Goal: Information Seeking & Learning: Learn about a topic

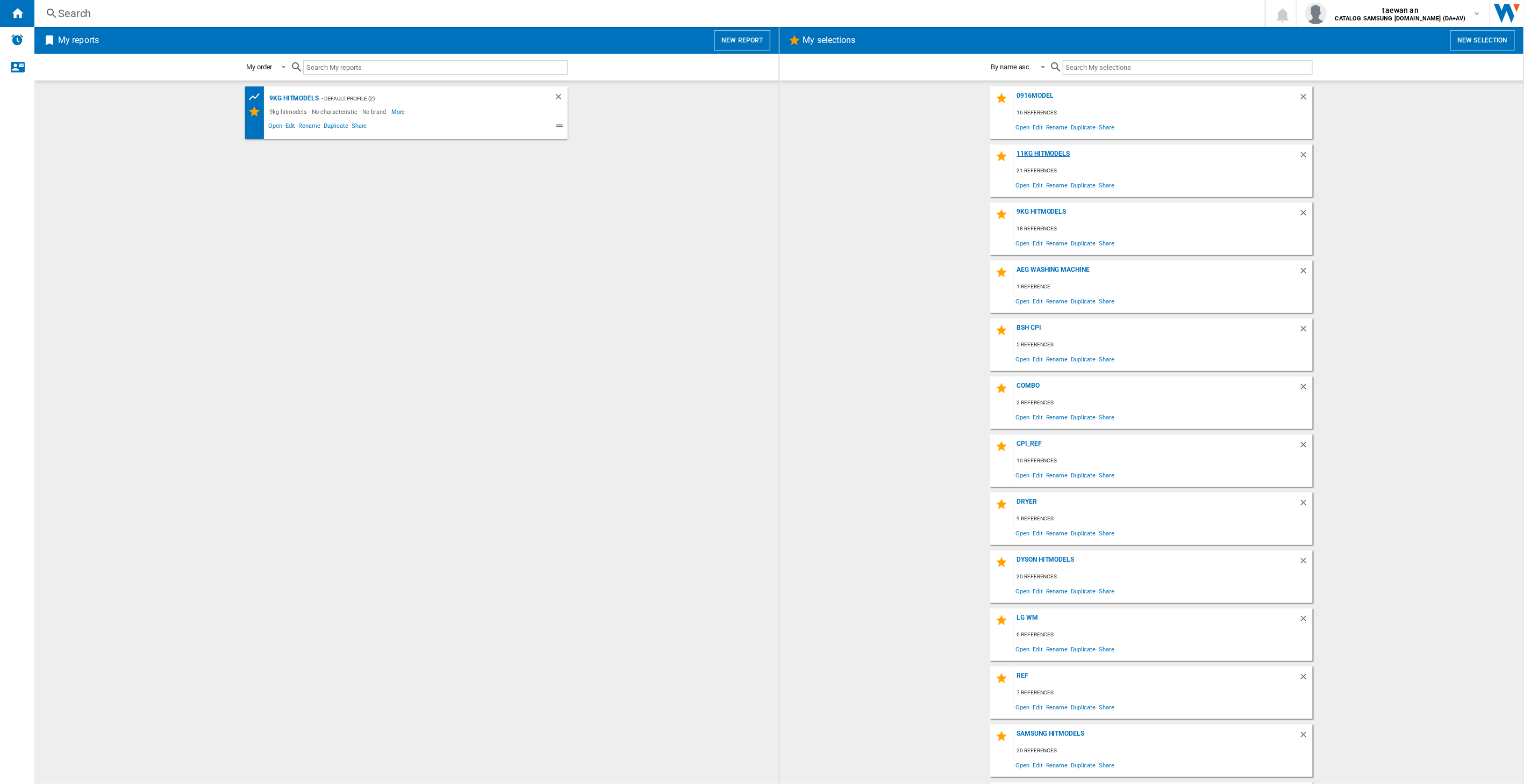
click at [1056, 153] on div "11kg hitmodels" at bounding box center [1156, 157] width 285 height 15
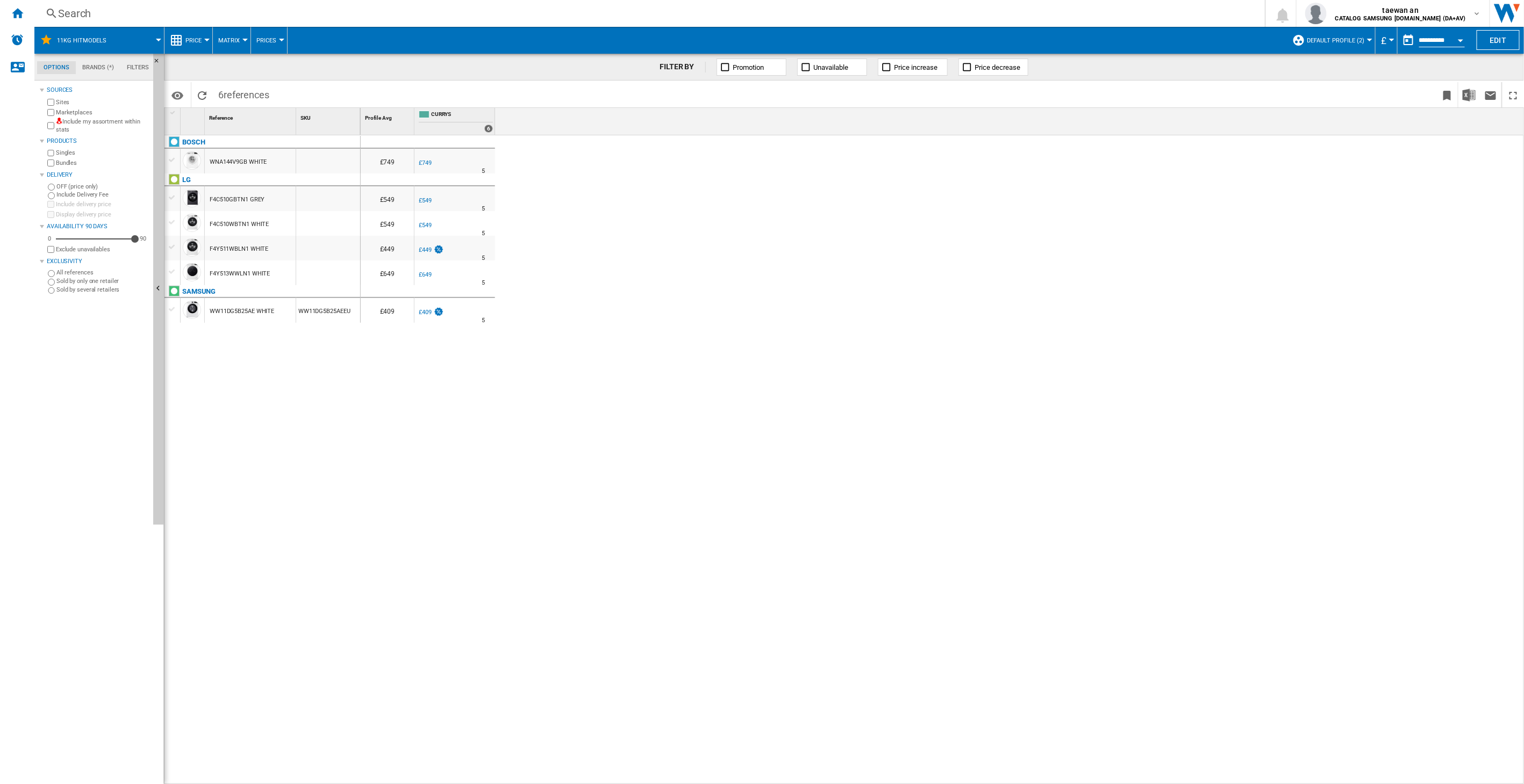
click at [436, 115] on span "CURRYS" at bounding box center [462, 115] width 62 height 9
drag, startPoint x: 722, startPoint y: 66, endPoint x: 803, endPoint y: 95, distance: 86.0
click at [770, 123] on div "FILTER BY Promotion Unavailable Price increase Price decrease Identifiers SKU -…" at bounding box center [843, 419] width 1360 height 731
click at [260, 351] on div "BOSCH WNA144V9GB WHITE LG F4C510GBTN1 GREY F4C510WBTN1 WHITE F4Y511WBLN1 WHITE …" at bounding box center [263, 471] width 196 height 671
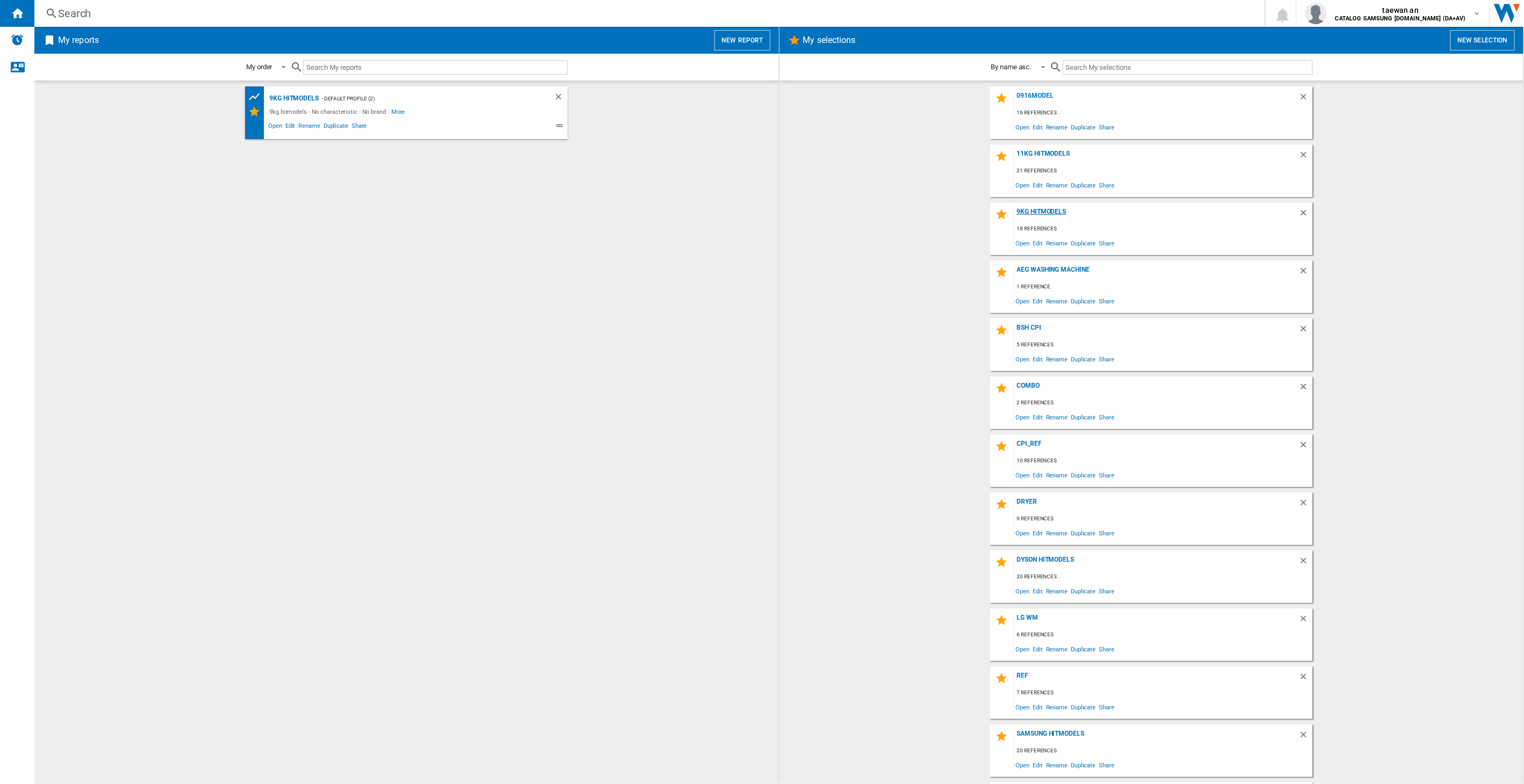
drag, startPoint x: 1046, startPoint y: 216, endPoint x: 1052, endPoint y: 216, distance: 6.0
click at [1047, 215] on div "9kg hitmodels" at bounding box center [1156, 215] width 285 height 15
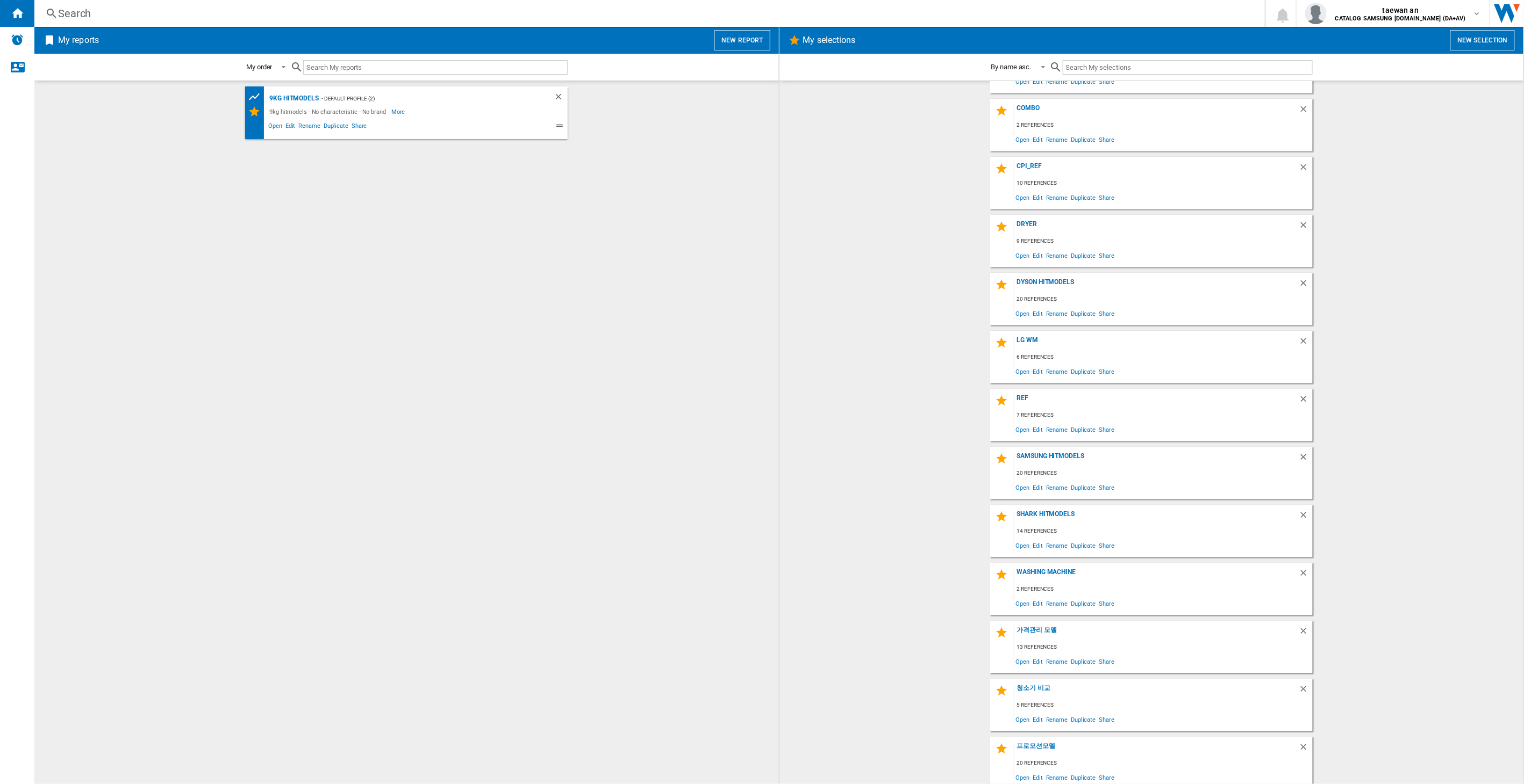
scroll to position [282, 0]
click at [1030, 630] on div "가격관리 모델" at bounding box center [1156, 629] width 285 height 15
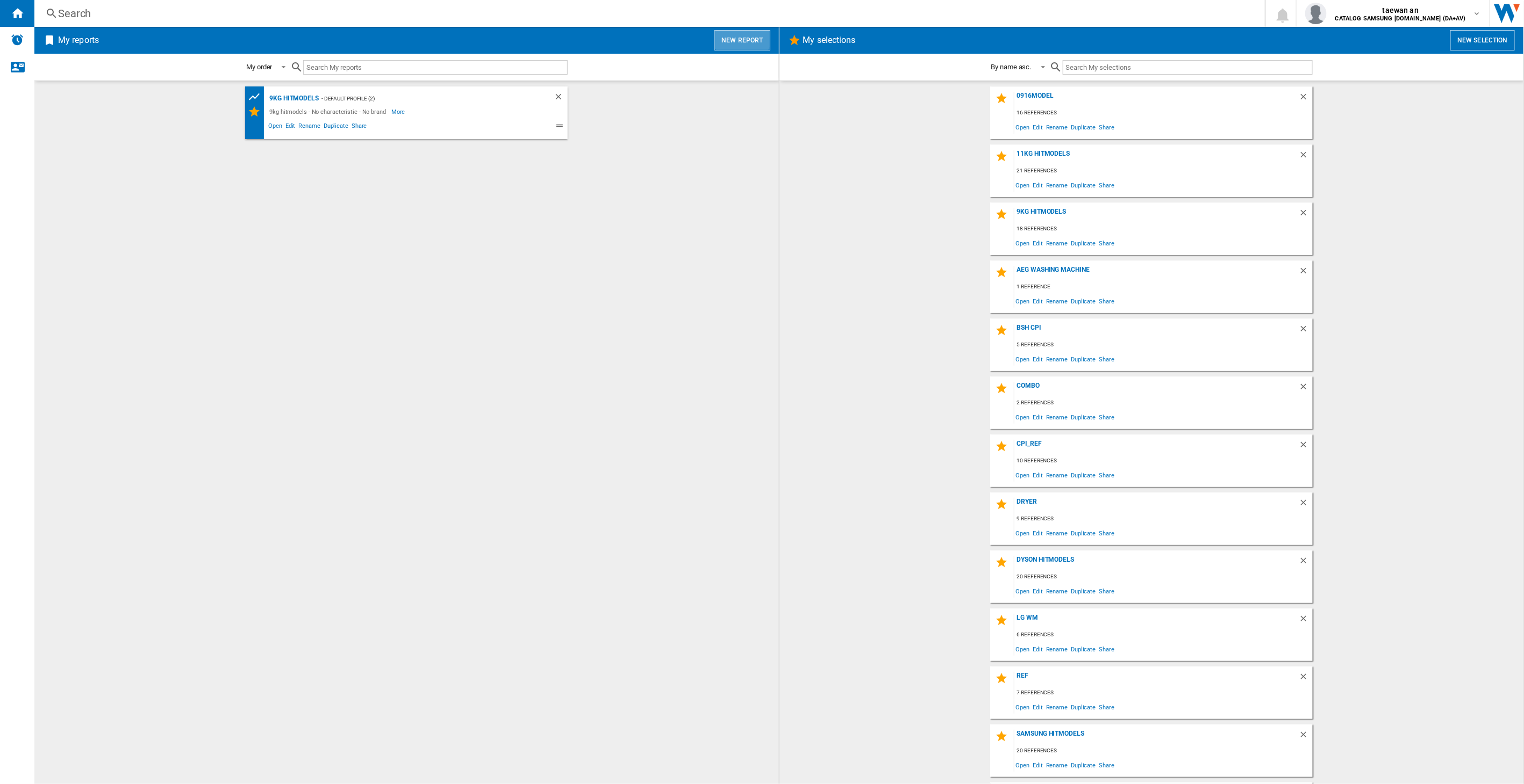
drag, startPoint x: 740, startPoint y: 37, endPoint x: 743, endPoint y: 45, distance: 8.5
click at [743, 45] on button "New report" at bounding box center [742, 40] width 55 height 20
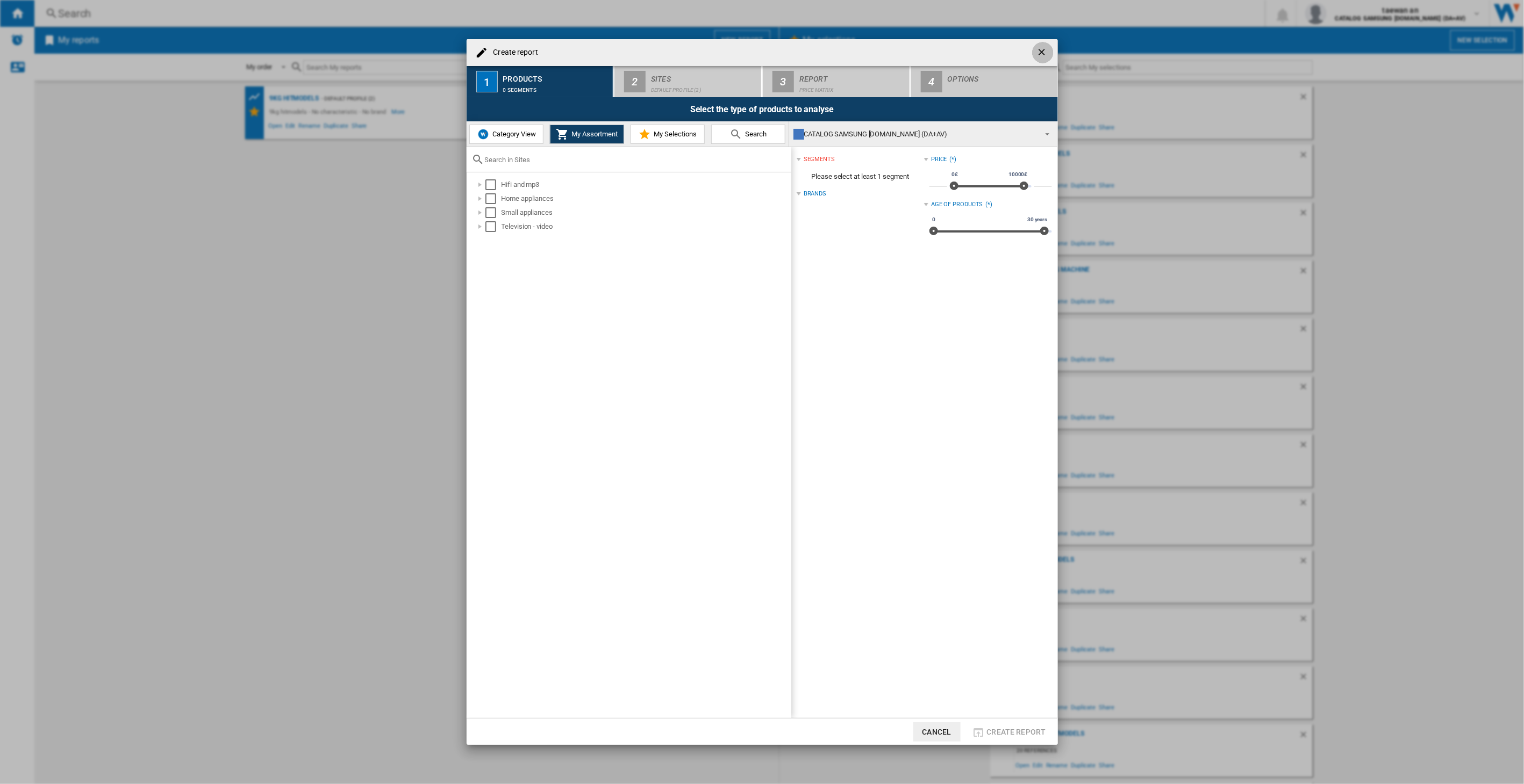
click at [1043, 52] on ng-md-icon "getI18NText('BUTTONS.CLOSE_DIALOG')" at bounding box center [1042, 53] width 13 height 13
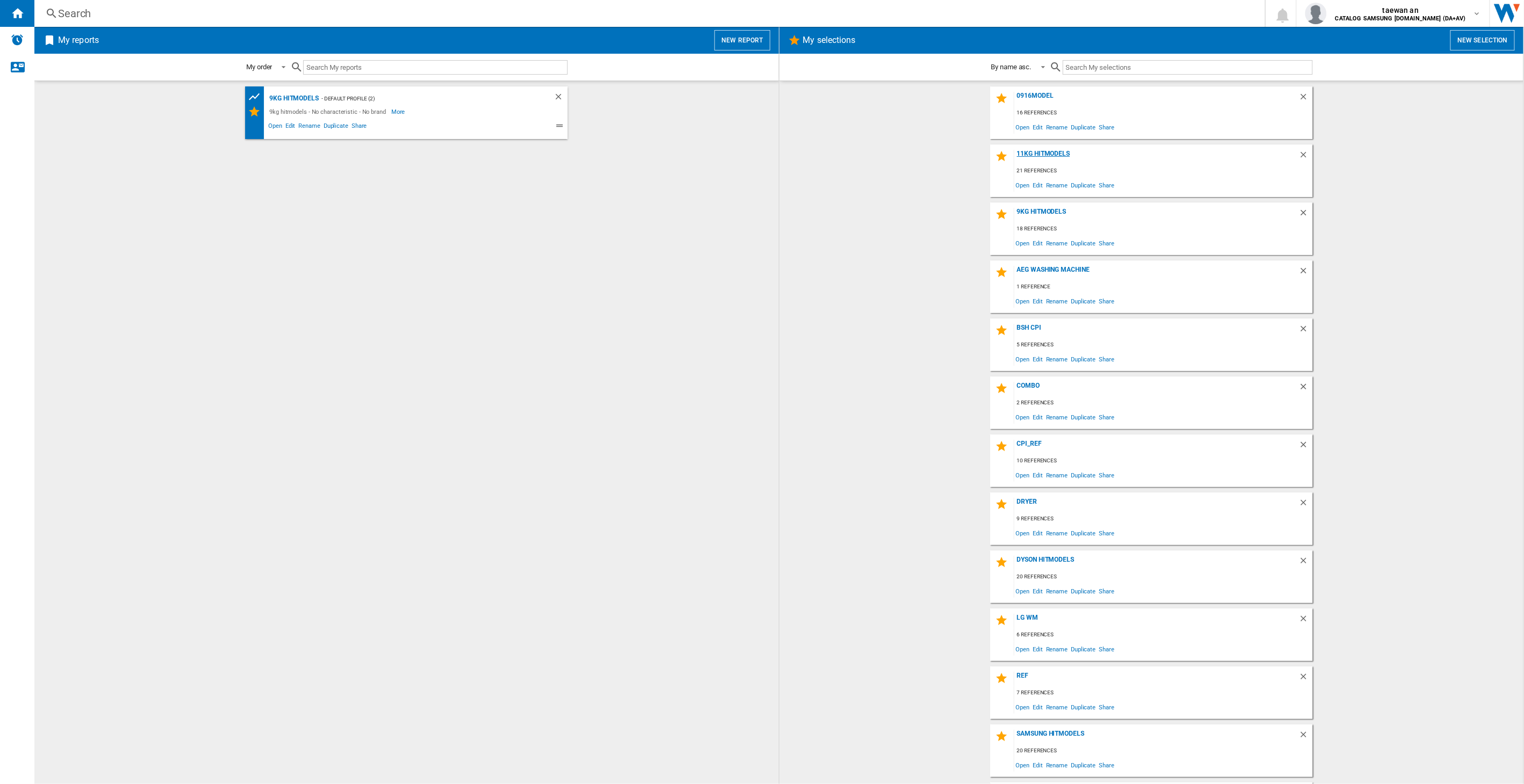
click at [1041, 155] on div "11kg hitmodels" at bounding box center [1156, 157] width 285 height 15
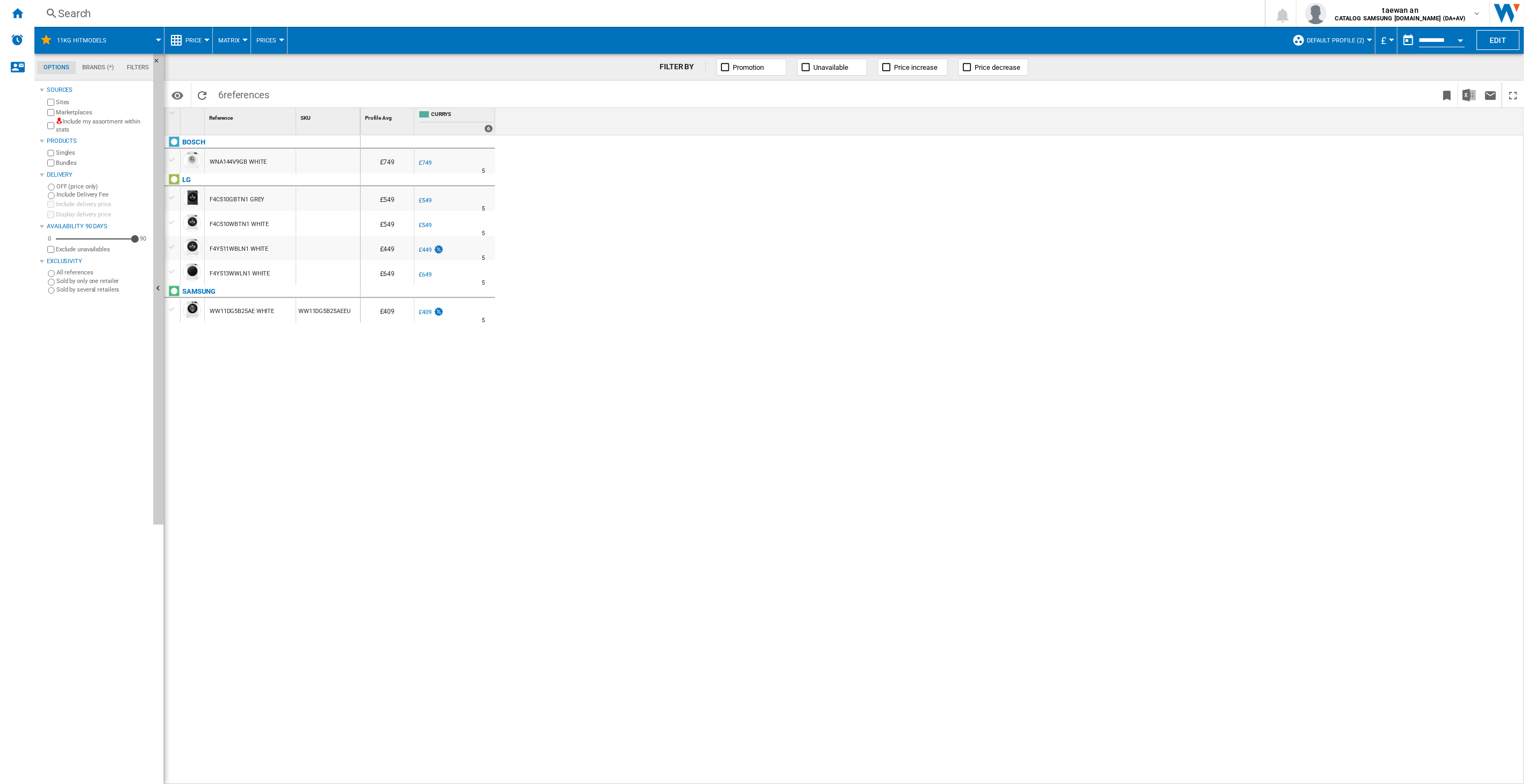
click at [175, 308] on div at bounding box center [172, 310] width 11 height 10
click at [175, 246] on div at bounding box center [172, 248] width 11 height 10
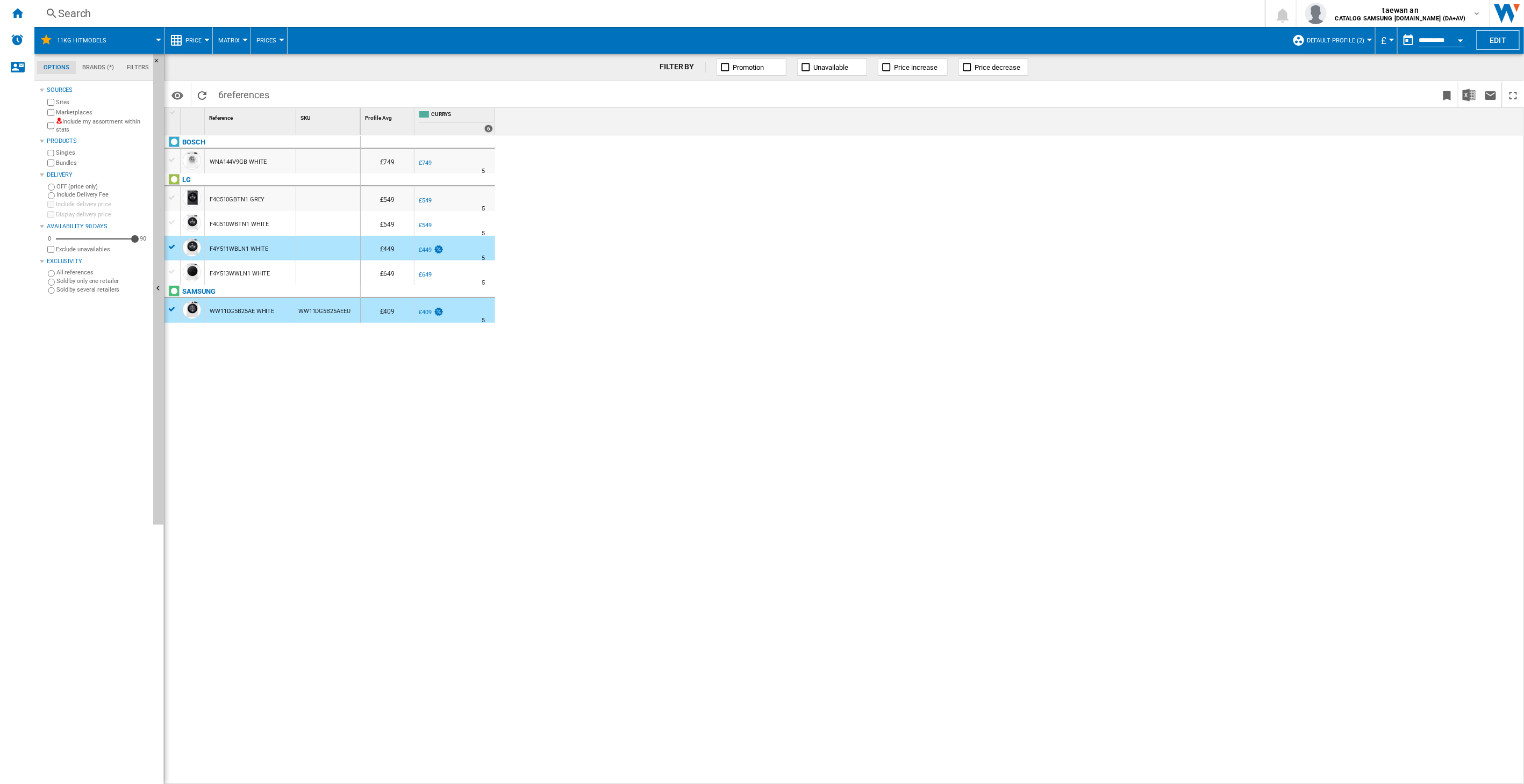
click at [205, 40] on div at bounding box center [206, 40] width 5 height 3
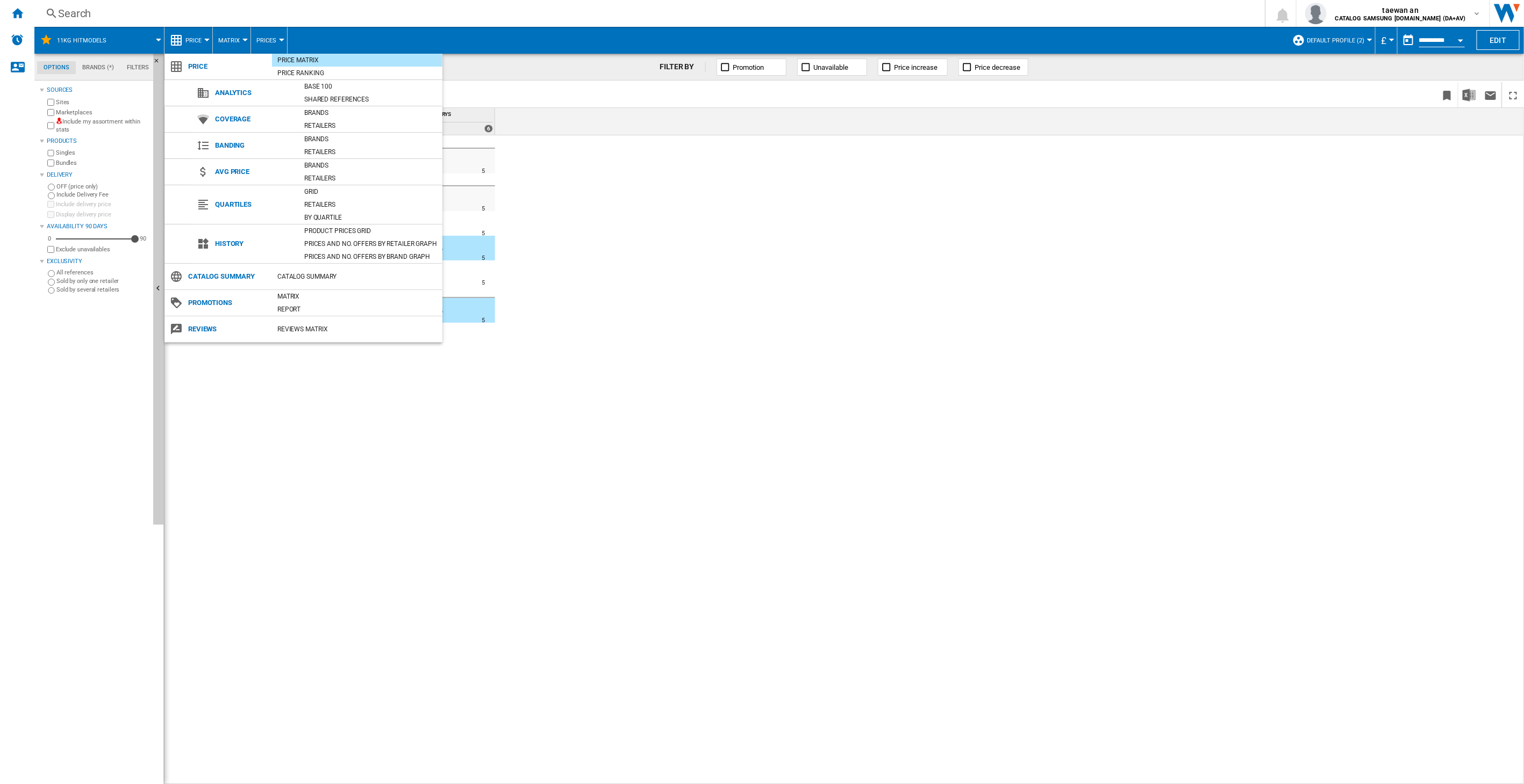
click at [243, 37] on md-backdrop at bounding box center [762, 392] width 1524 height 784
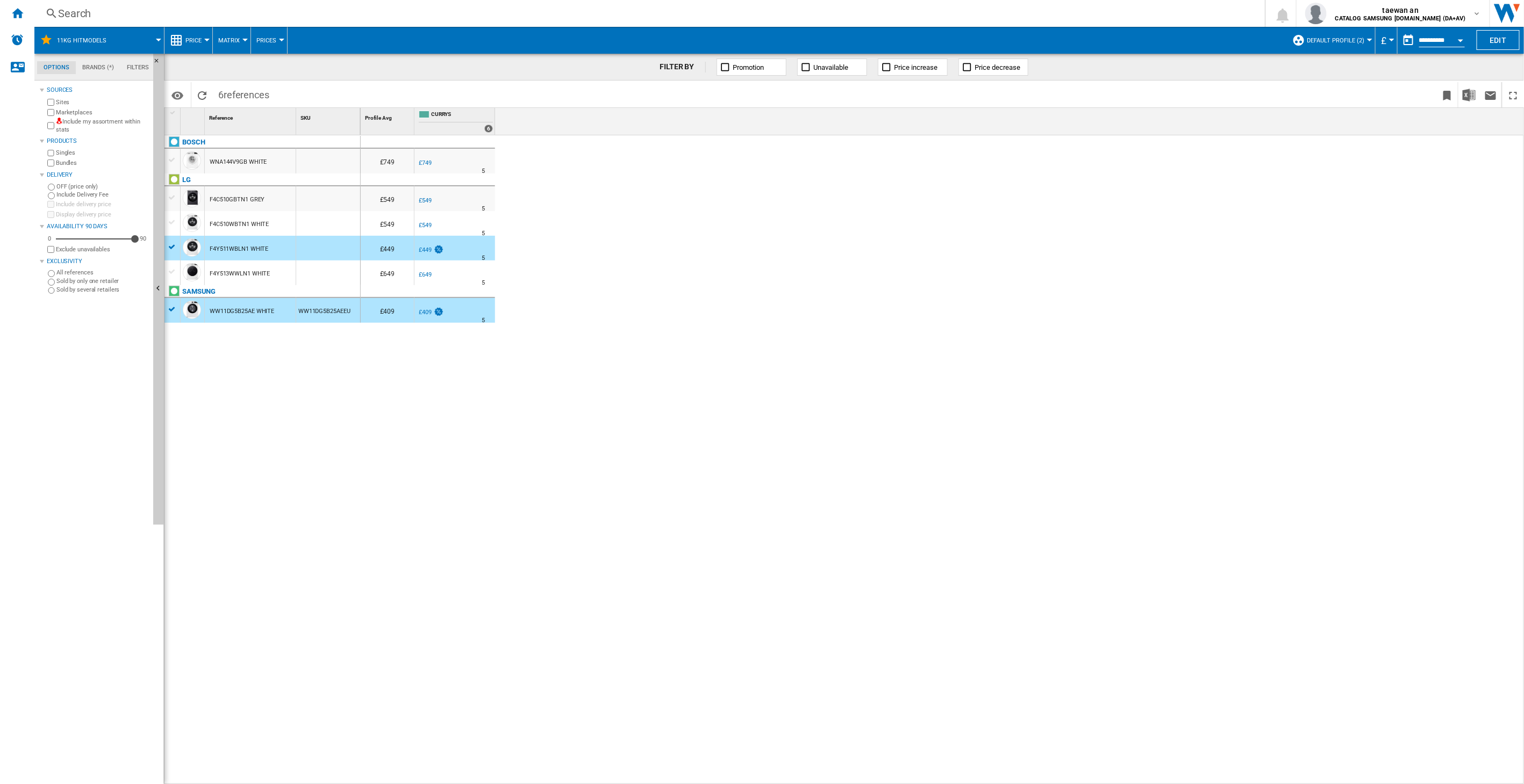
click at [275, 38] on span "Prices" at bounding box center [267, 40] width 20 height 7
click at [429, 64] on md-backdrop at bounding box center [762, 392] width 1524 height 784
click at [274, 40] on span "Prices" at bounding box center [267, 40] width 20 height 7
click at [363, 81] on md-backdrop at bounding box center [762, 392] width 1524 height 784
drag, startPoint x: 505, startPoint y: 142, endPoint x: 510, endPoint y: 143, distance: 5.1
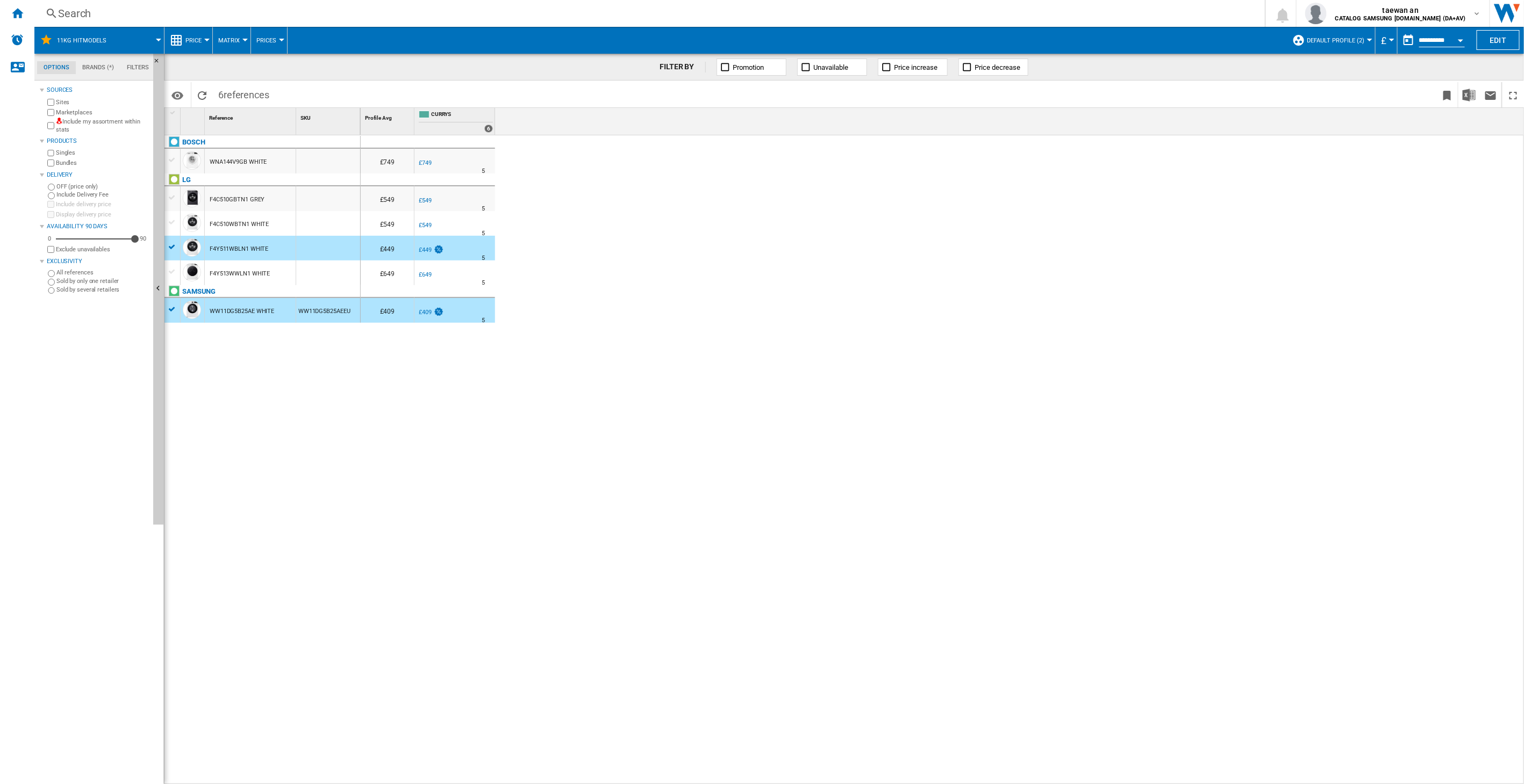
click at [510, 143] on div "£749 -1.0 % £749 % N/A 5 £549 -1.0 % £549" at bounding box center [942, 460] width 1164 height 650
click at [239, 307] on div "WW11DG5B25AE WHITE" at bounding box center [242, 312] width 65 height 25
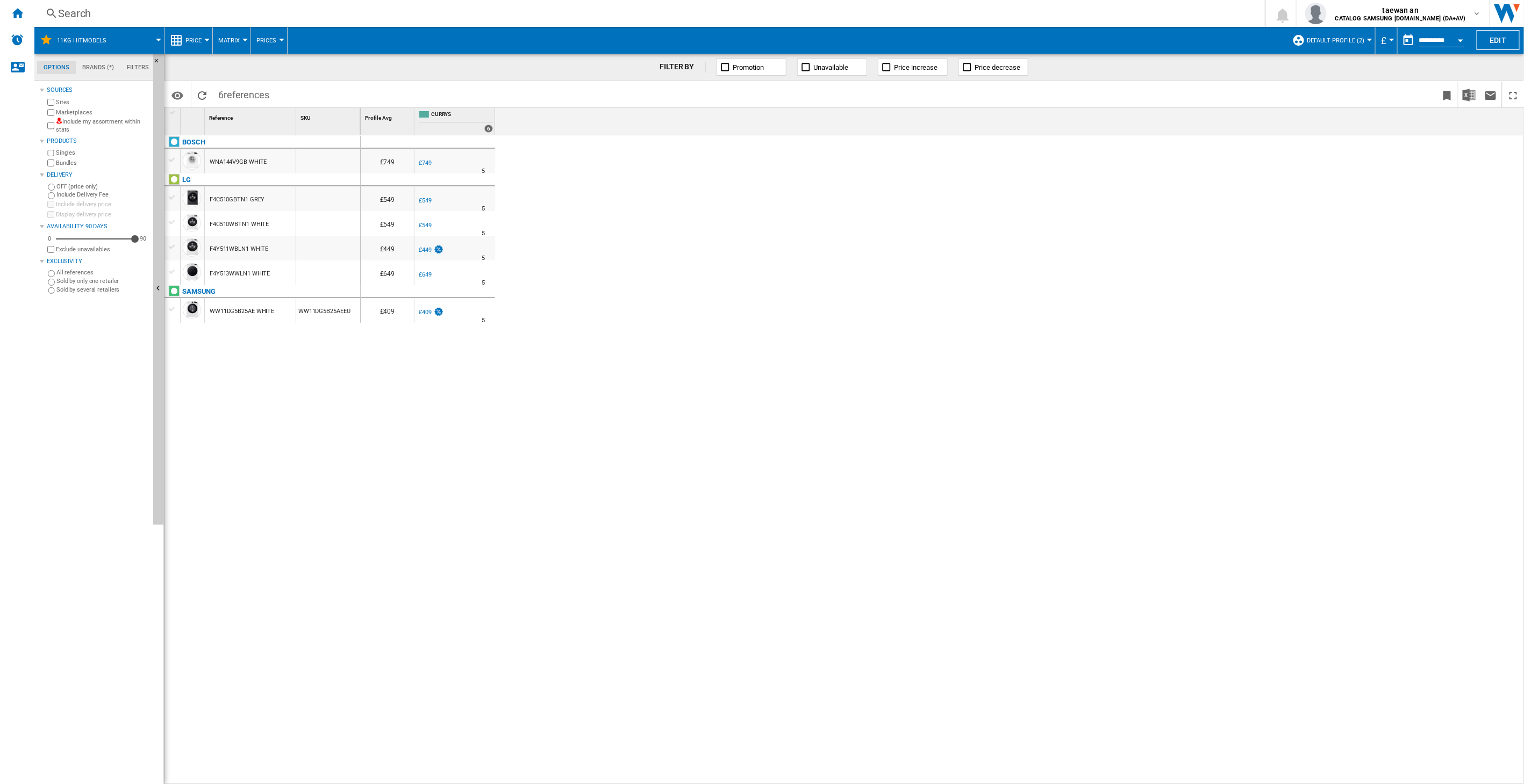
click at [245, 313] on div "WW11DG5B25AE WHITE" at bounding box center [242, 312] width 65 height 25
click at [243, 308] on div "WW11DG5B25AE WHITE" at bounding box center [242, 312] width 65 height 25
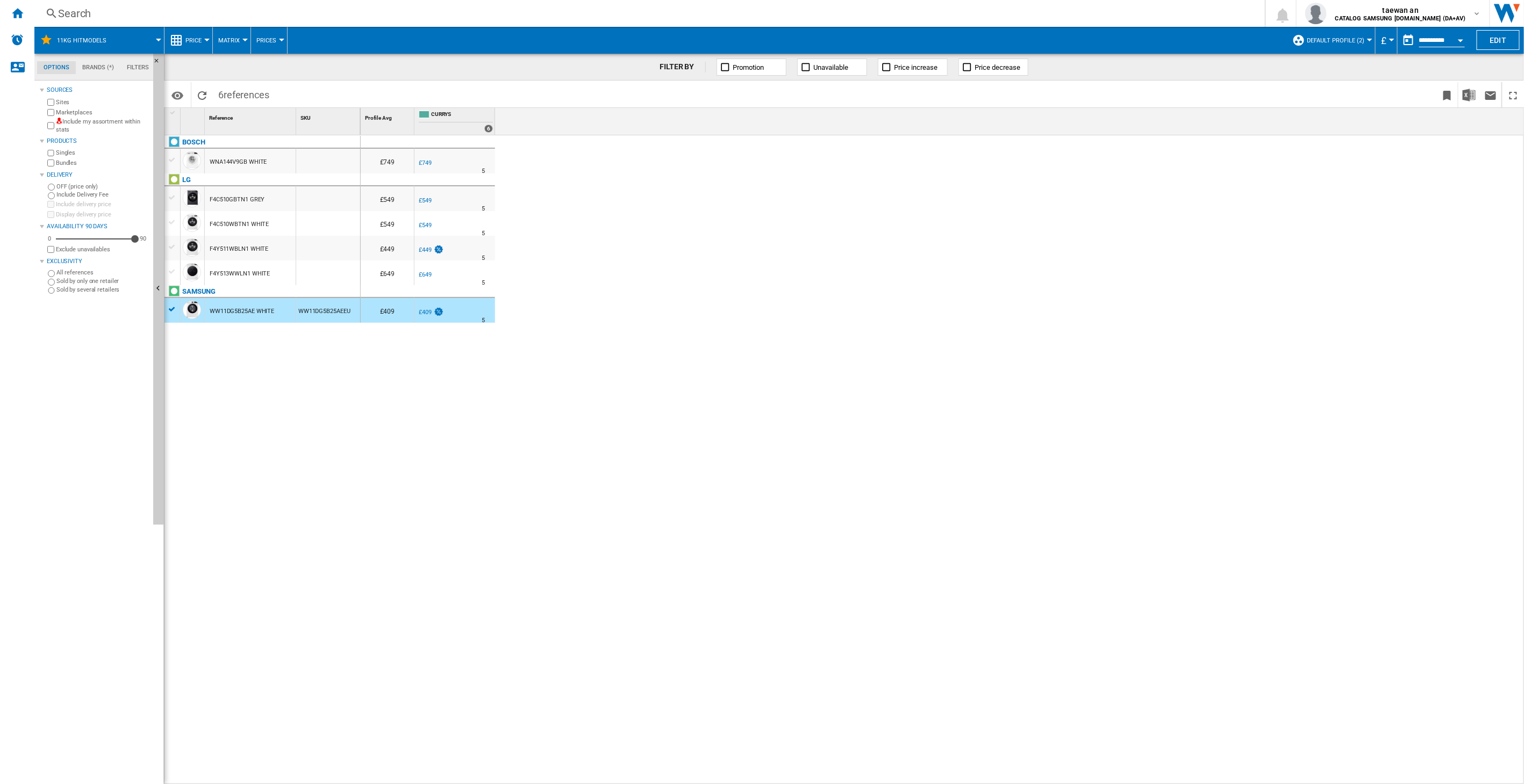
click at [230, 270] on div "F4Y513WWLN1 WHITE" at bounding box center [240, 274] width 60 height 25
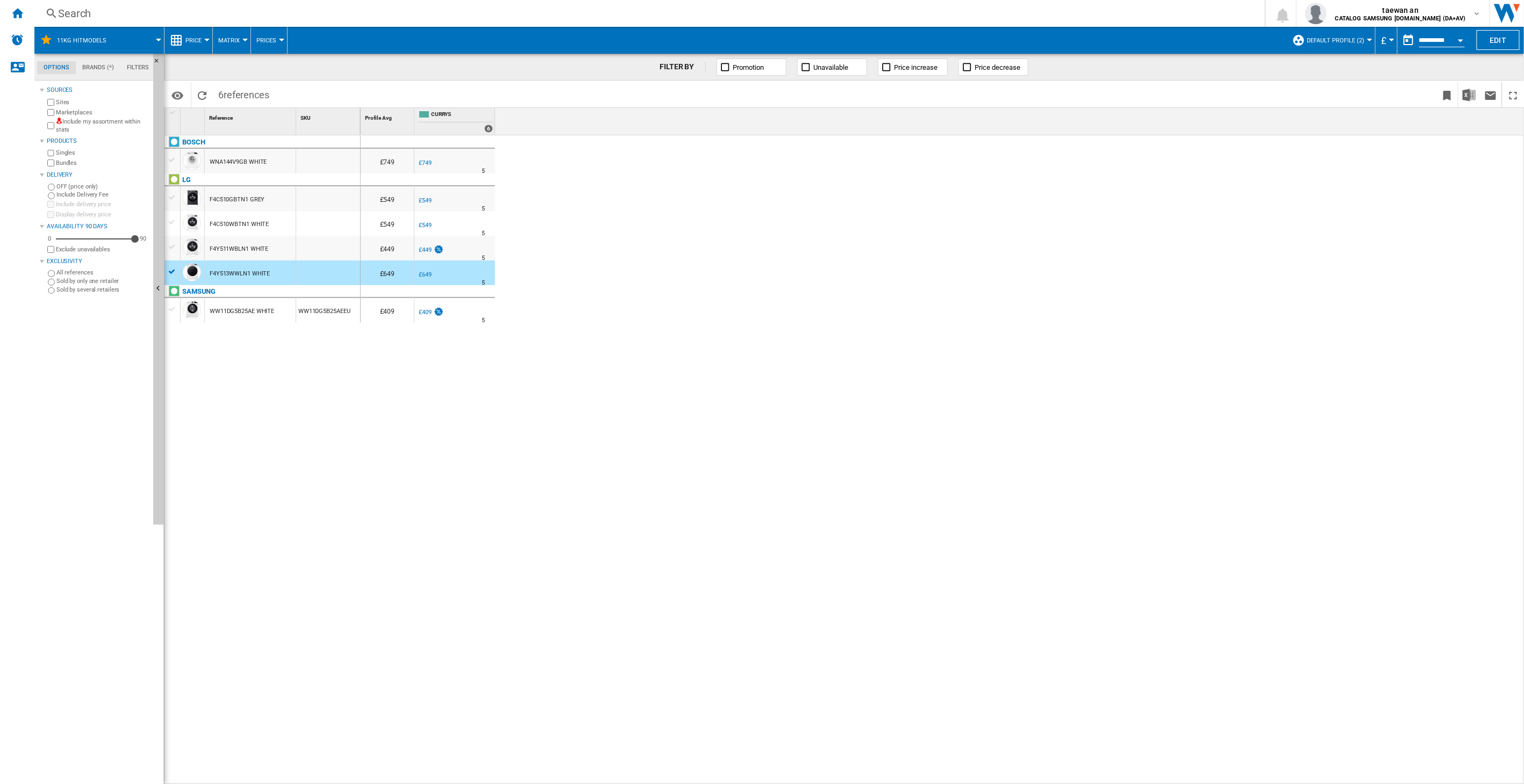
click at [230, 270] on div "F4Y513WWLN1 WHITE" at bounding box center [240, 274] width 60 height 25
click at [235, 273] on div "F4Y513WWLN1 WHITE" at bounding box center [240, 274] width 60 height 25
click at [268, 37] on button "Prices" at bounding box center [269, 40] width 25 height 27
click at [196, 38] on md-backdrop at bounding box center [762, 392] width 1524 height 784
click at [205, 39] on div at bounding box center [206, 40] width 5 height 3
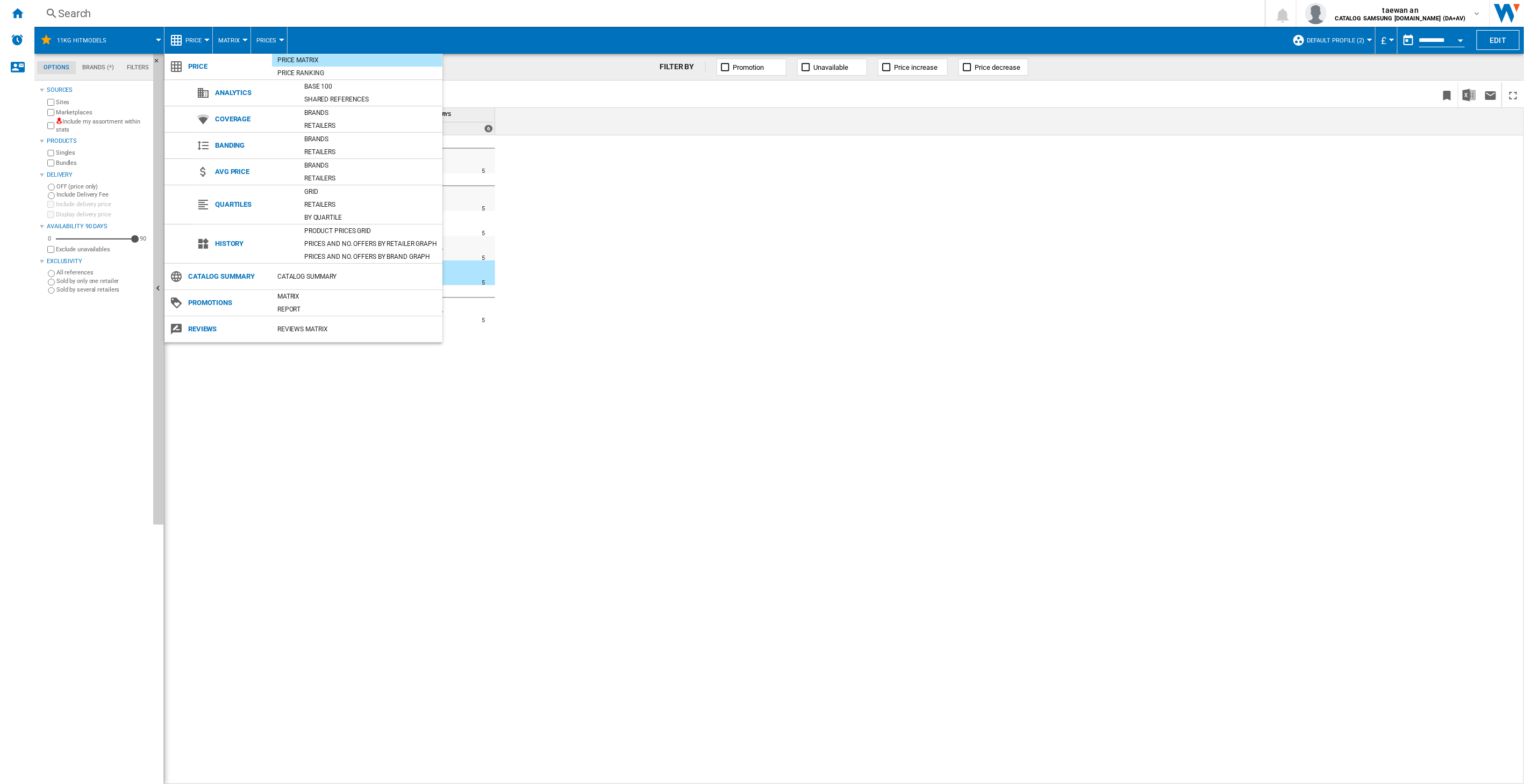
click at [220, 243] on span "History" at bounding box center [254, 244] width 89 height 15
drag, startPoint x: 323, startPoint y: 238, endPoint x: 562, endPoint y: 232, distance: 239.1
click at [336, 257] on div "Prices and No. offers by brand graph" at bounding box center [371, 257] width 144 height 11
click at [336, 257] on body "In order to access Insight, please log out and log in again OK NEW Search Searc…" at bounding box center [762, 392] width 1524 height 784
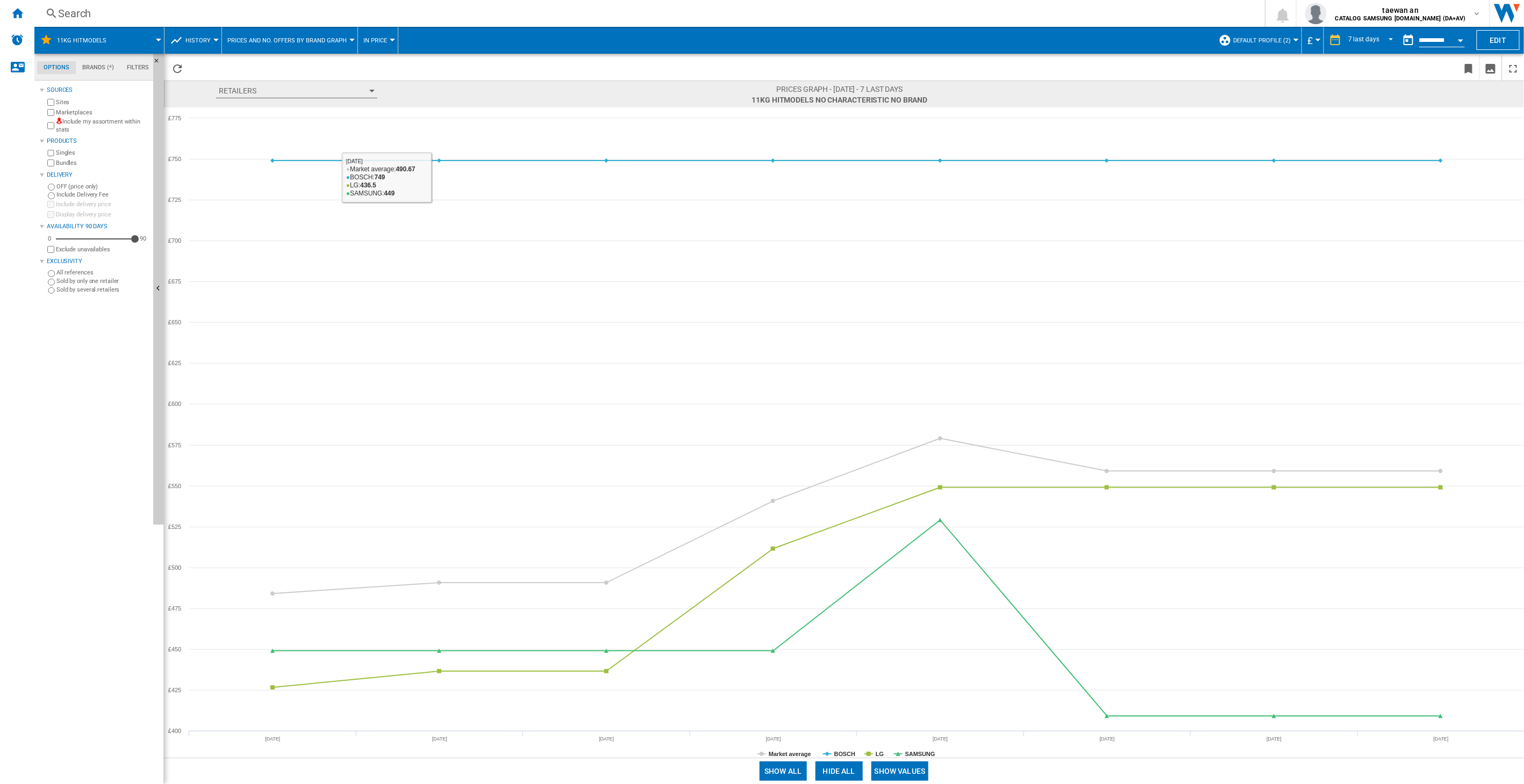
click at [367, 92] on button "Retailers" at bounding box center [296, 91] width 161 height 15
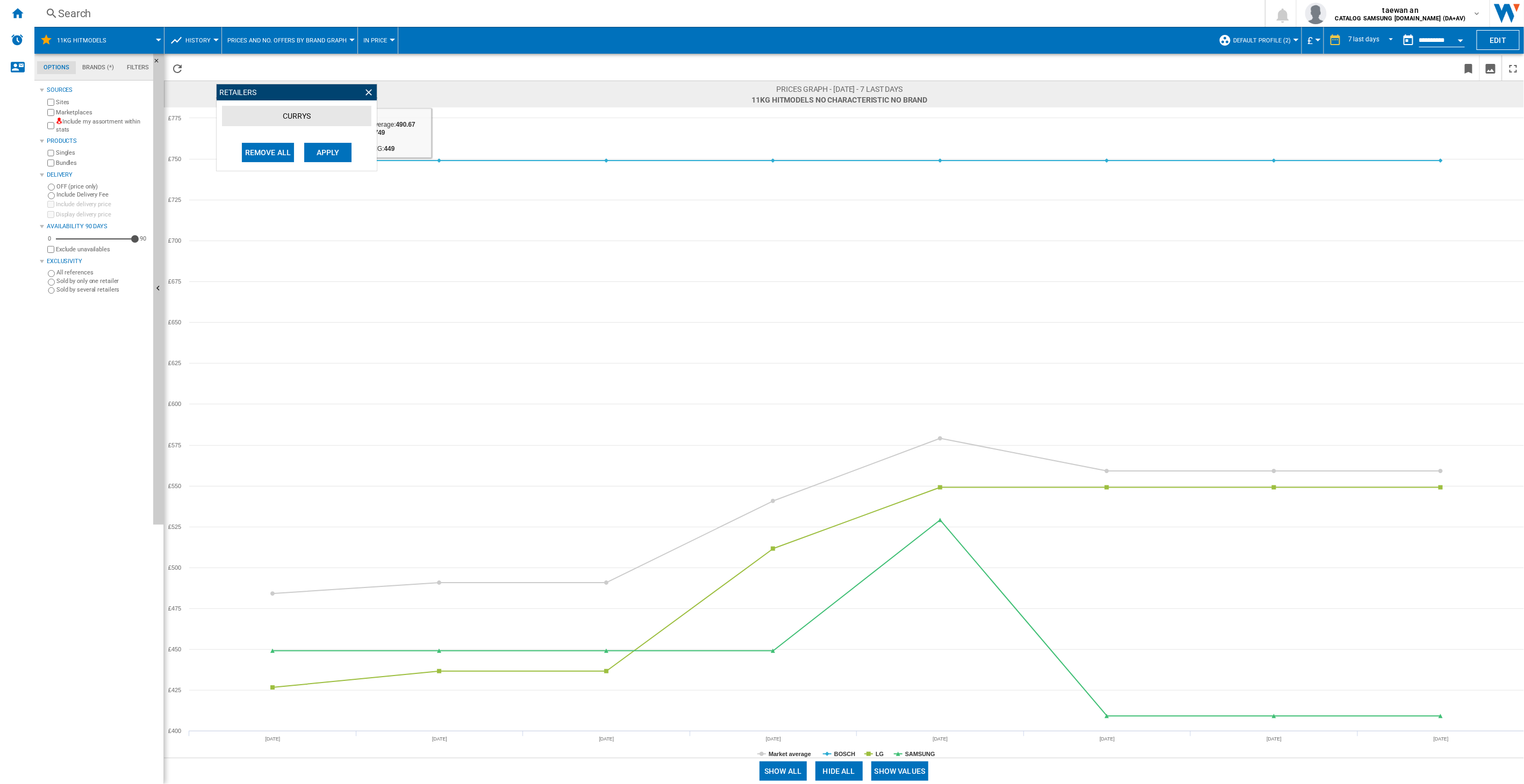
drag, startPoint x: 447, startPoint y: 66, endPoint x: 455, endPoint y: 66, distance: 8.0
click at [447, 66] on span at bounding box center [505, 67] width 635 height 25
click at [320, 113] on button "CURRYS" at bounding box center [297, 116] width 150 height 20
click at [310, 117] on button "CURRYS" at bounding box center [297, 116] width 150 height 20
click at [365, 90] on ng-md-icon at bounding box center [369, 92] width 11 height 11
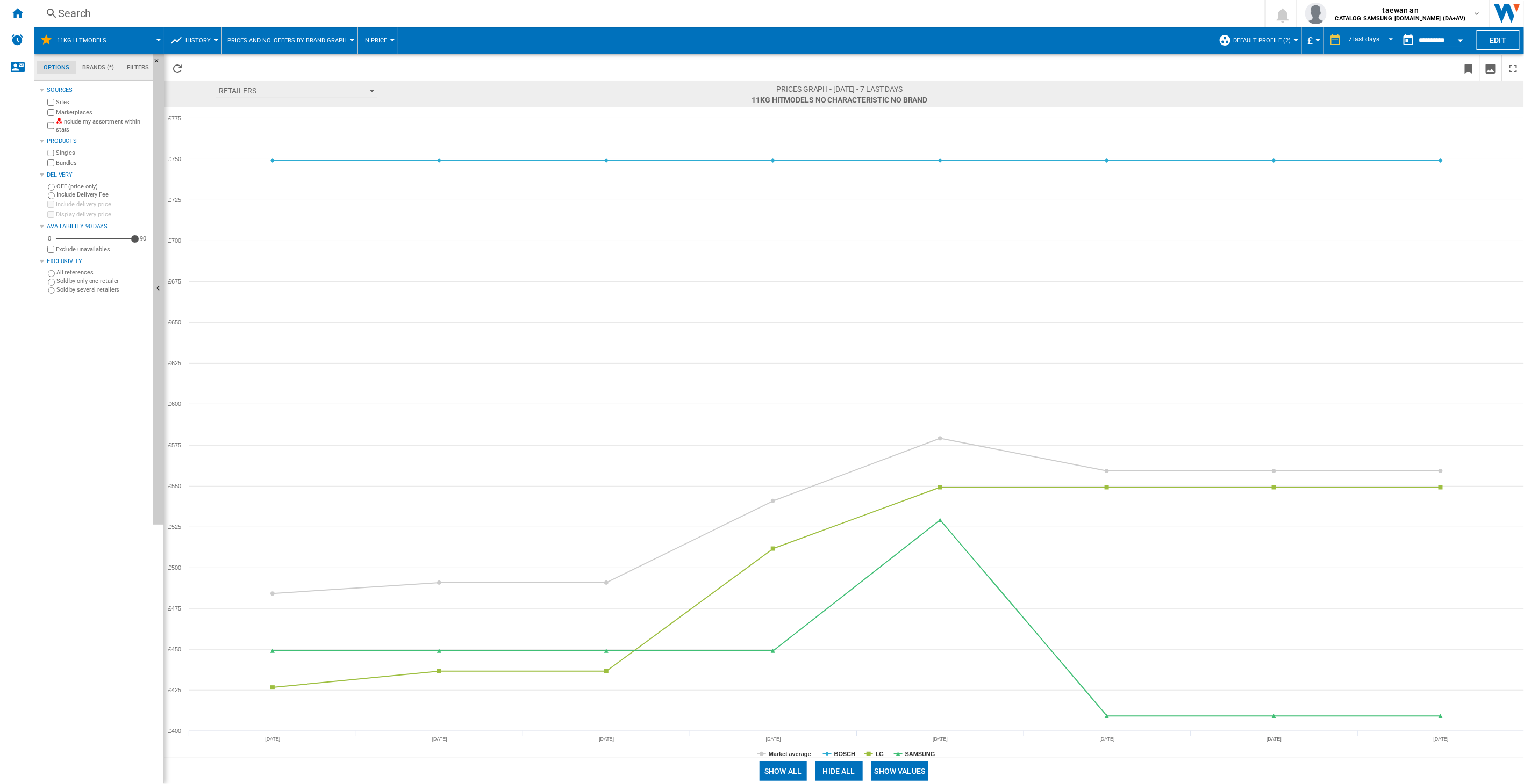
click at [367, 44] on span "In price" at bounding box center [376, 40] width 24 height 7
click at [201, 34] on md-backdrop at bounding box center [762, 392] width 1524 height 784
click at [211, 39] on button "History" at bounding box center [201, 40] width 31 height 27
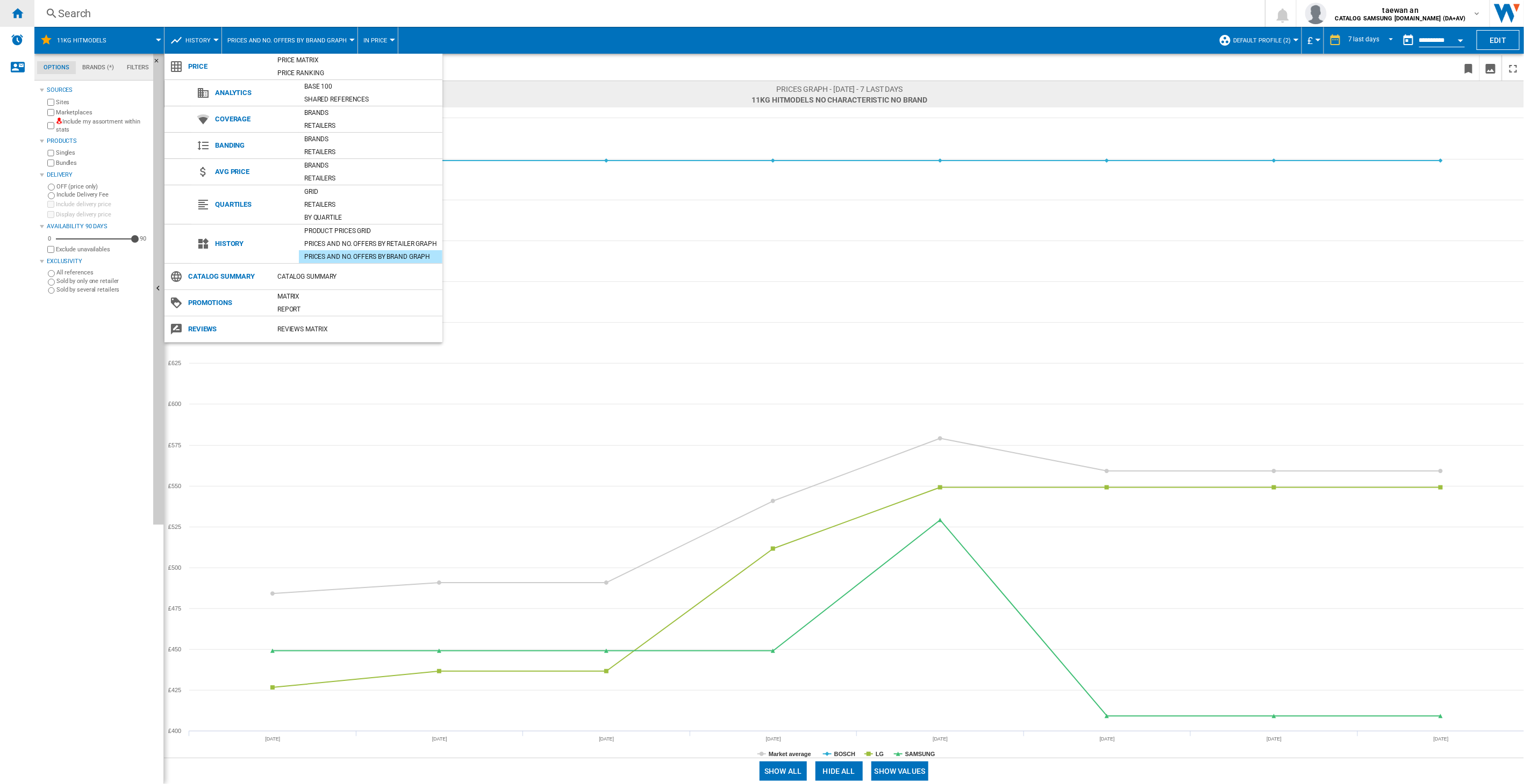
click at [18, 10] on md-backdrop at bounding box center [762, 392] width 1524 height 784
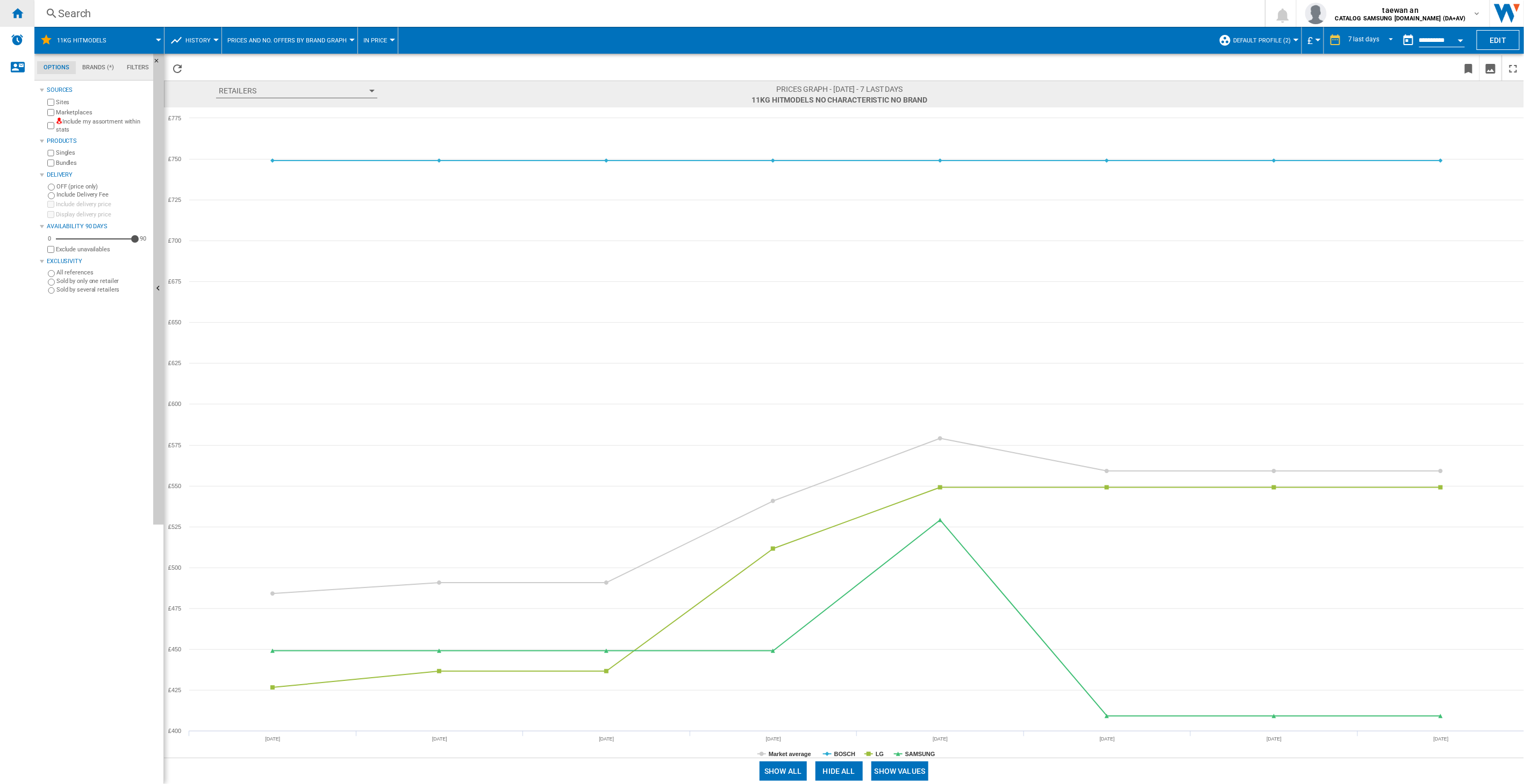
click at [15, 12] on ng-md-icon "Home" at bounding box center [17, 12] width 13 height 13
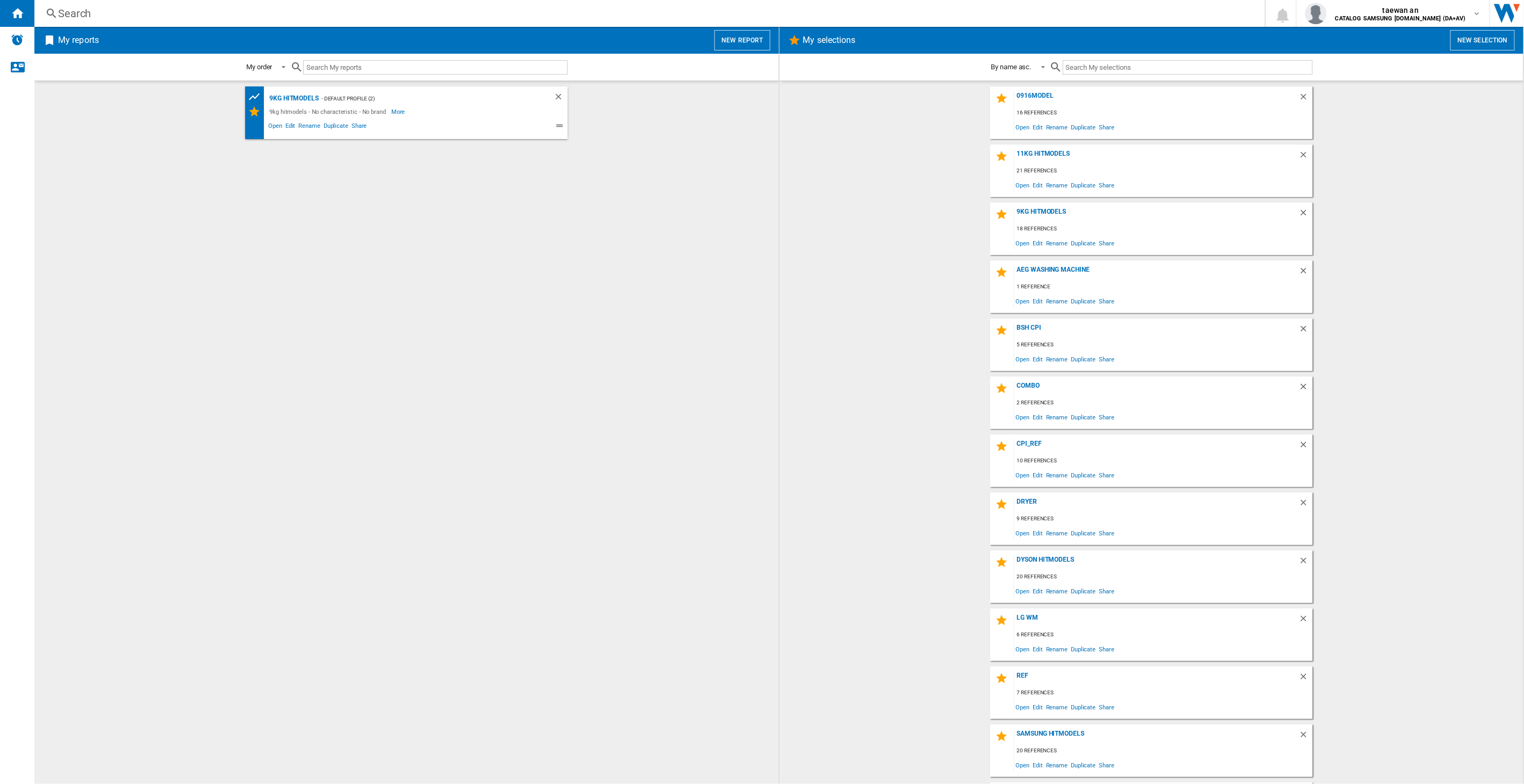
click at [69, 15] on div "Search" at bounding box center [648, 13] width 1179 height 15
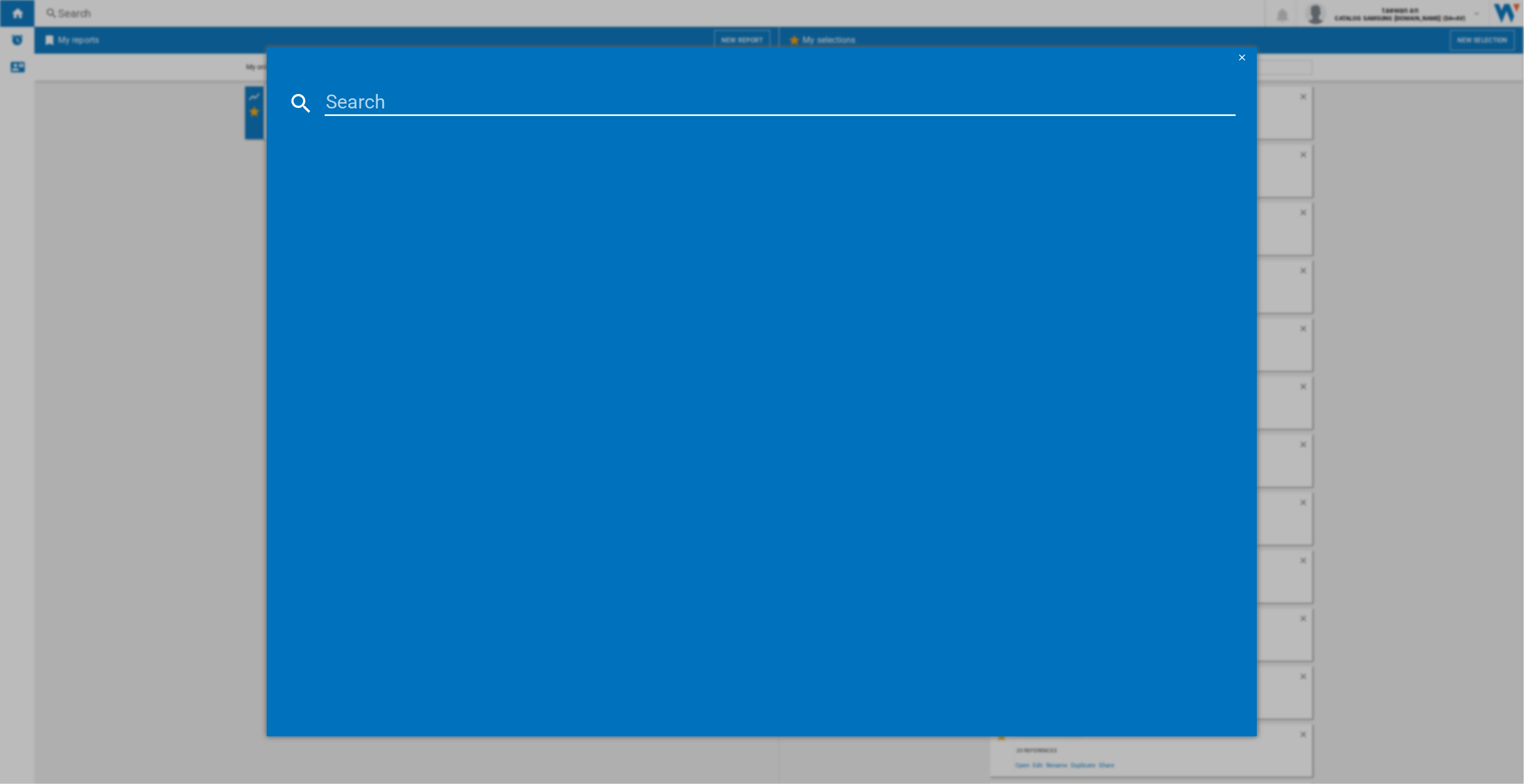
click at [399, 97] on input at bounding box center [780, 103] width 911 height 26
paste input "WW11DG5B25AEEU"
type input "WW11DG5B25AEEU"
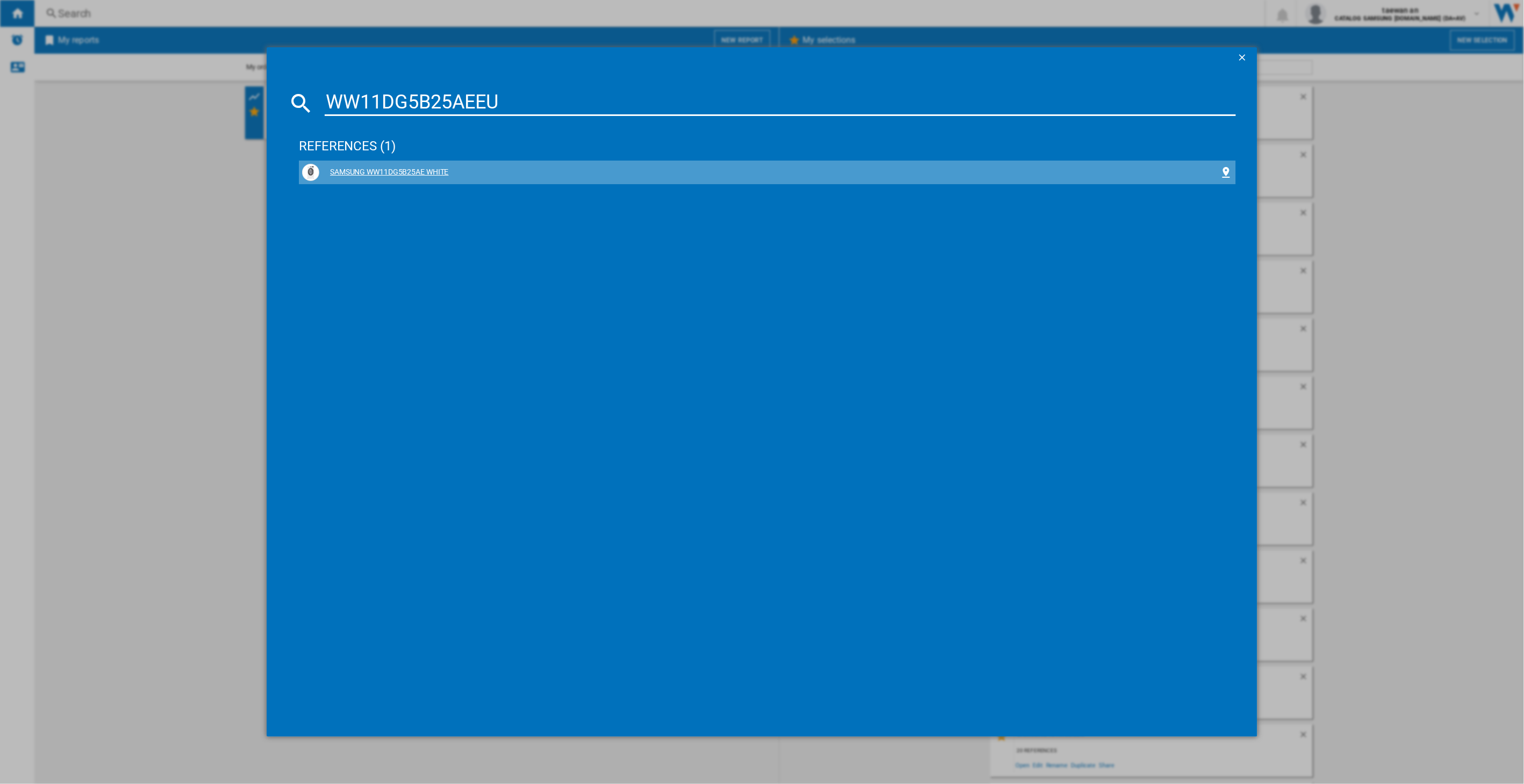
click at [408, 173] on div "SAMSUNG WW11DG5B25AE WHITE" at bounding box center [769, 172] width 900 height 11
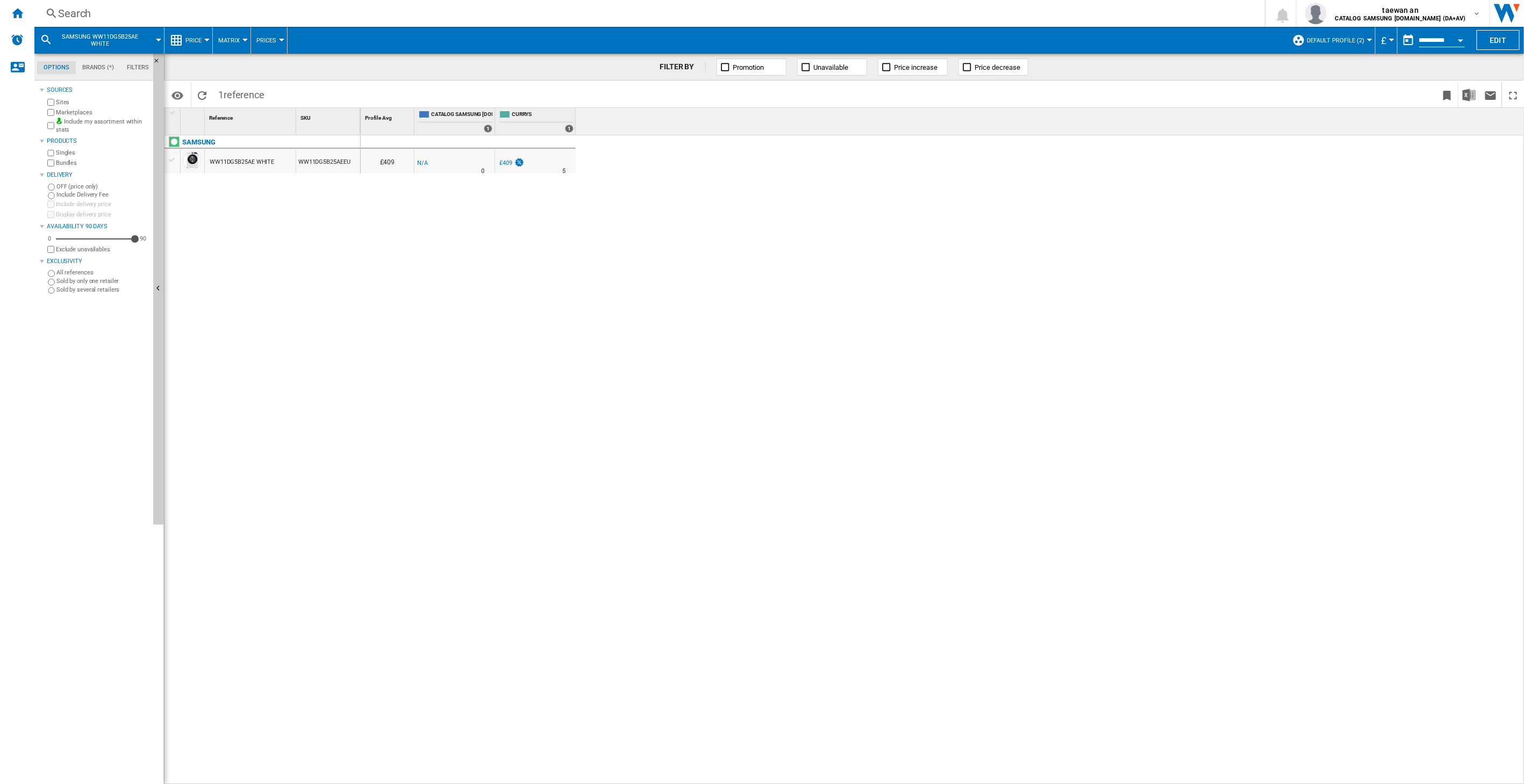
click at [279, 161] on div "WW11DG5B25AE WHITE" at bounding box center [250, 161] width 91 height 25
drag, startPoint x: 278, startPoint y: 161, endPoint x: 247, endPoint y: 162, distance: 31.0
click at [278, 161] on div "WW11DG5B25AE WHITE" at bounding box center [250, 161] width 91 height 25
click at [247, 162] on div "WW11DG5B25AE WHITE" at bounding box center [242, 162] width 65 height 25
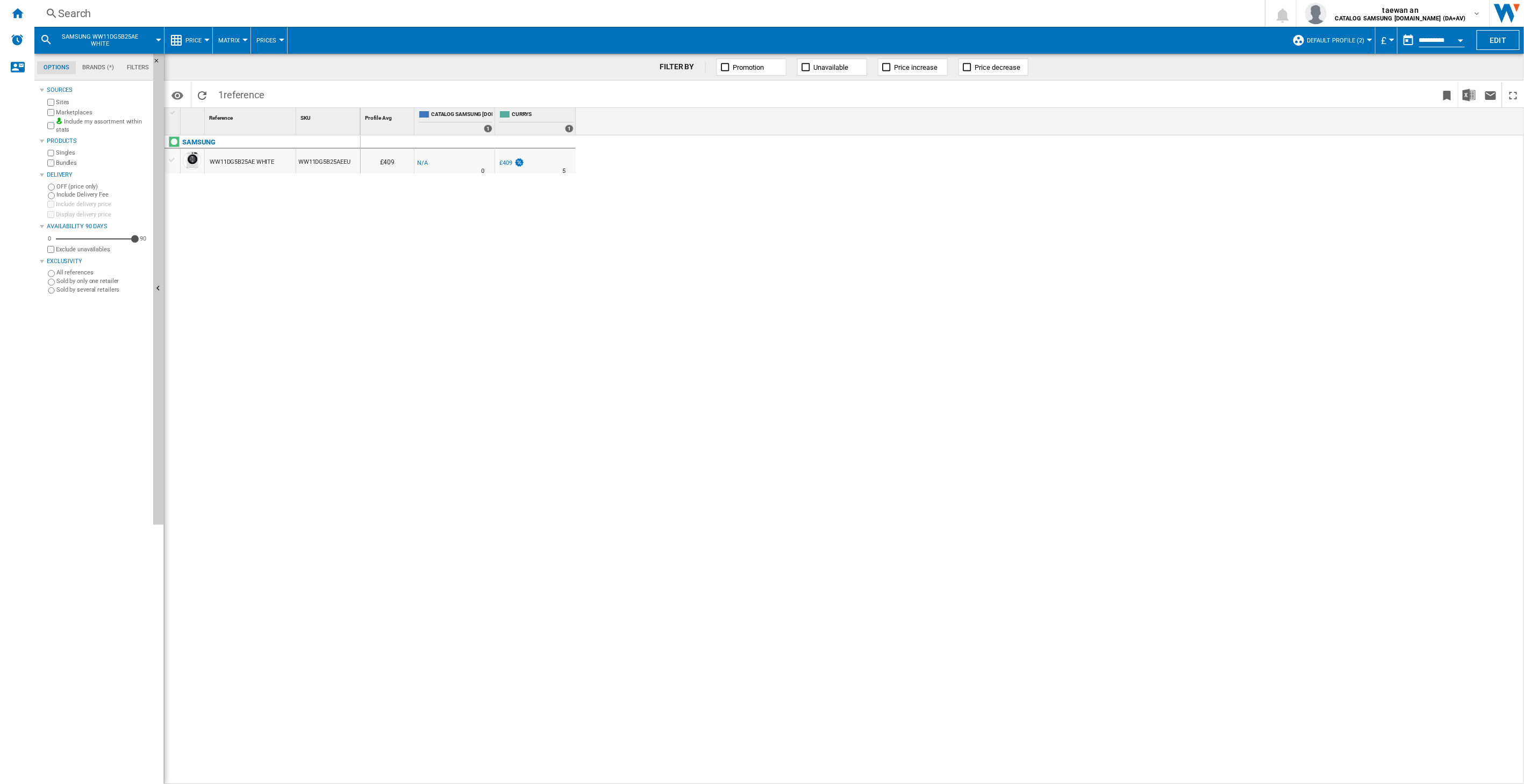
click at [247, 162] on div "WW11DG5B25AE WHITE" at bounding box center [242, 162] width 65 height 25
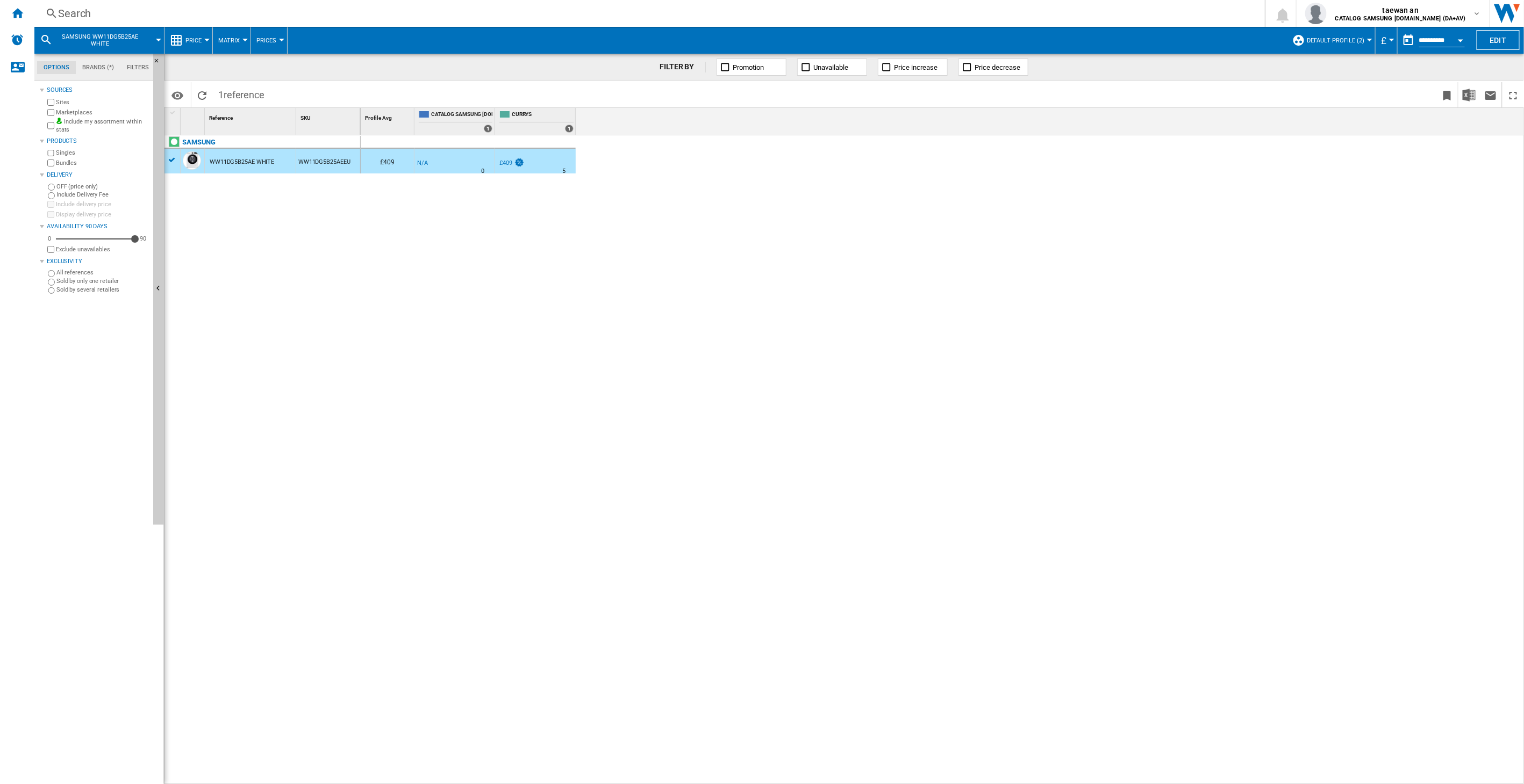
click at [247, 162] on div "WW11DG5B25AE WHITE" at bounding box center [242, 162] width 65 height 25
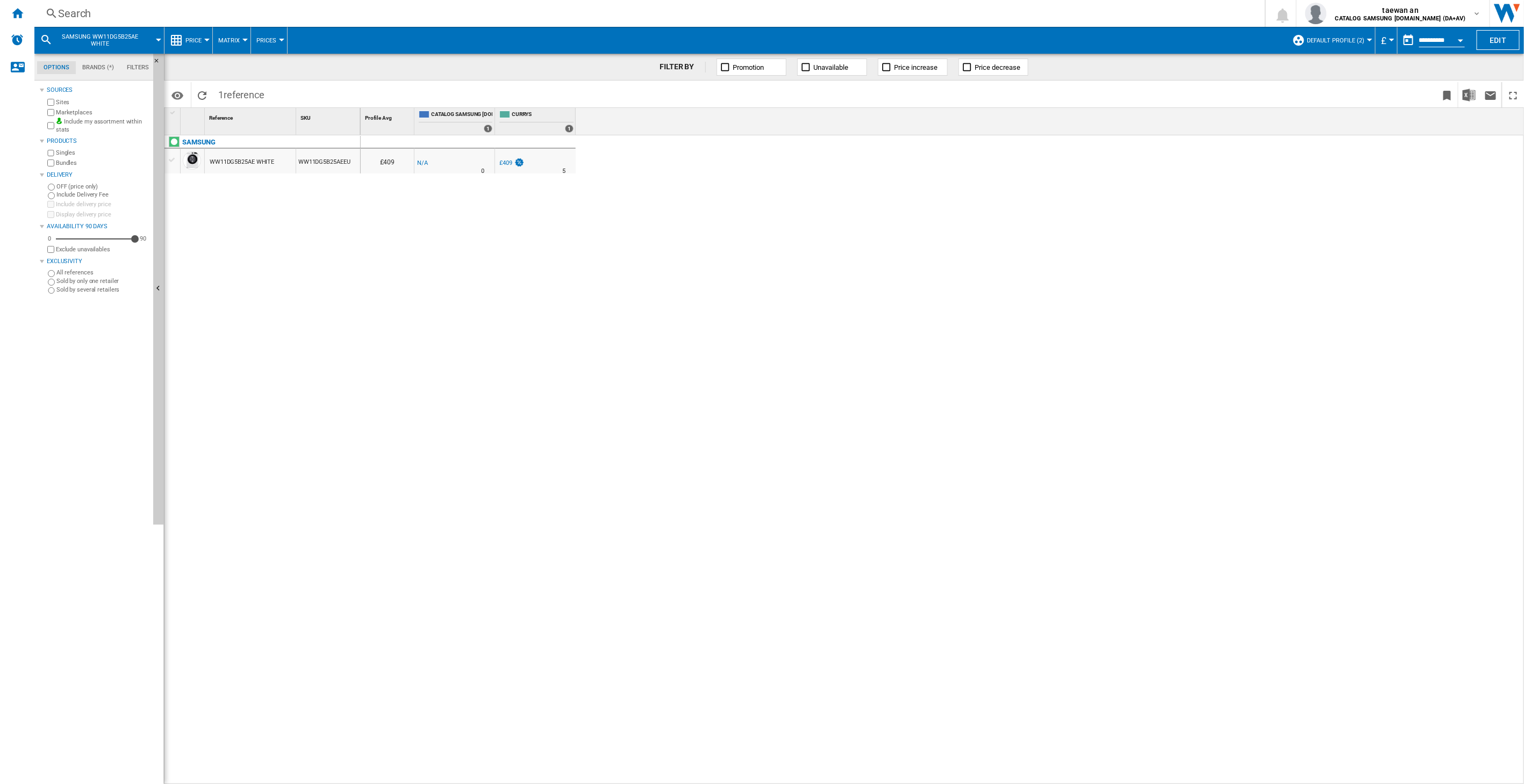
click at [248, 162] on div "WW11DG5B25AE WHITE" at bounding box center [242, 162] width 65 height 25
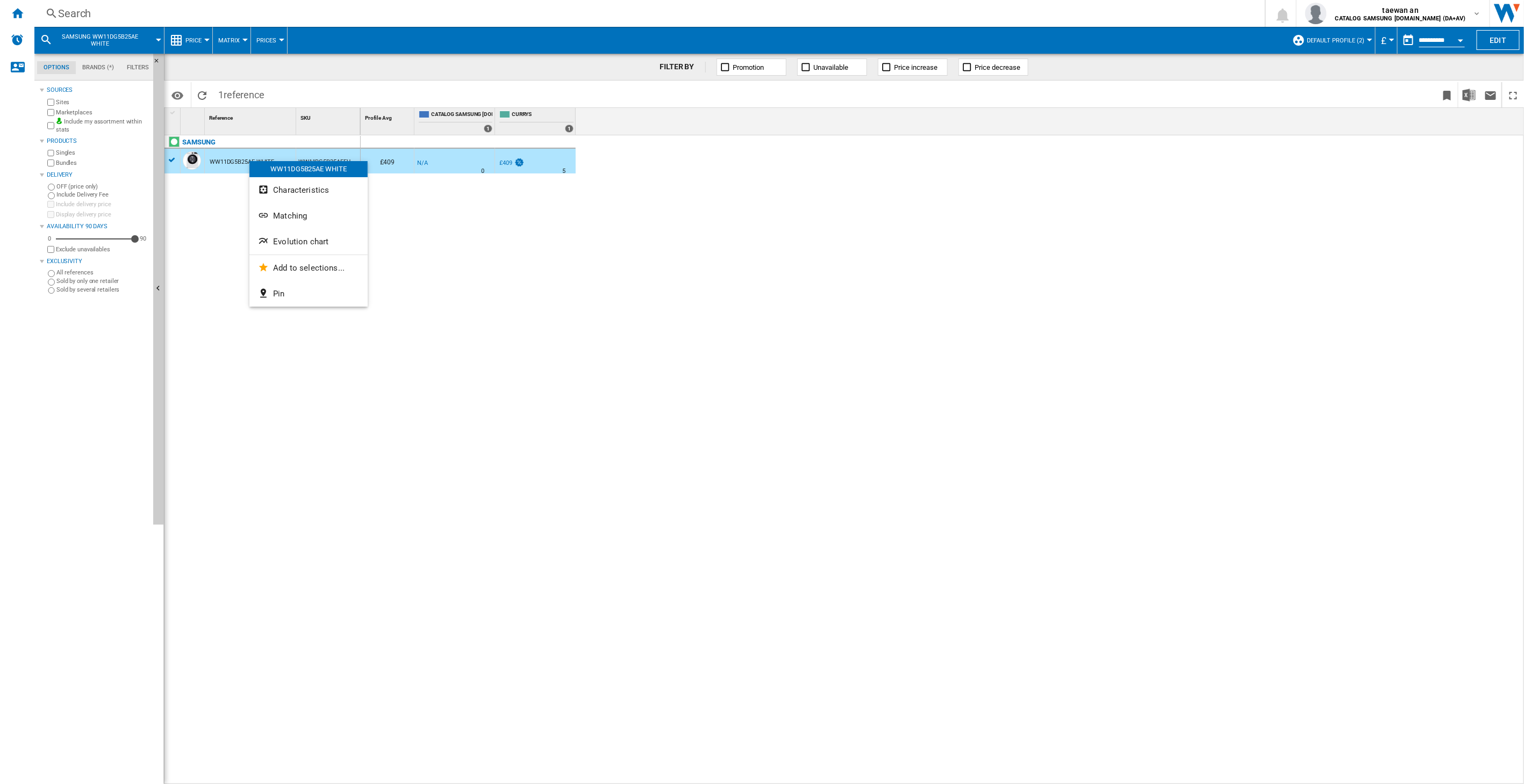
drag, startPoint x: 250, startPoint y: 161, endPoint x: 239, endPoint y: 162, distance: 11.0
click at [243, 162] on div at bounding box center [762, 392] width 1524 height 784
click at [282, 239] on span "Evolution chart" at bounding box center [296, 241] width 55 height 10
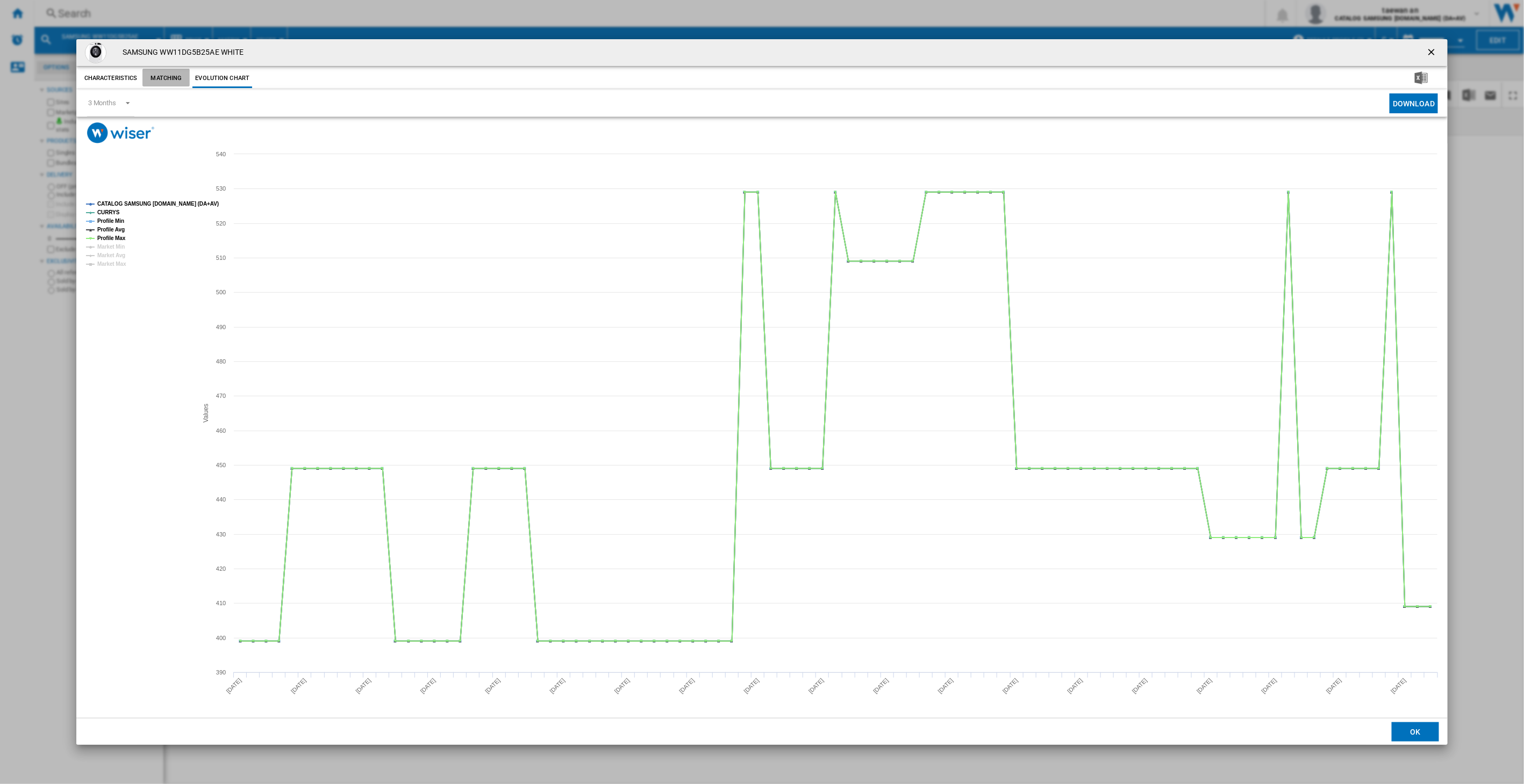
click at [166, 76] on button "Matching" at bounding box center [166, 78] width 47 height 19
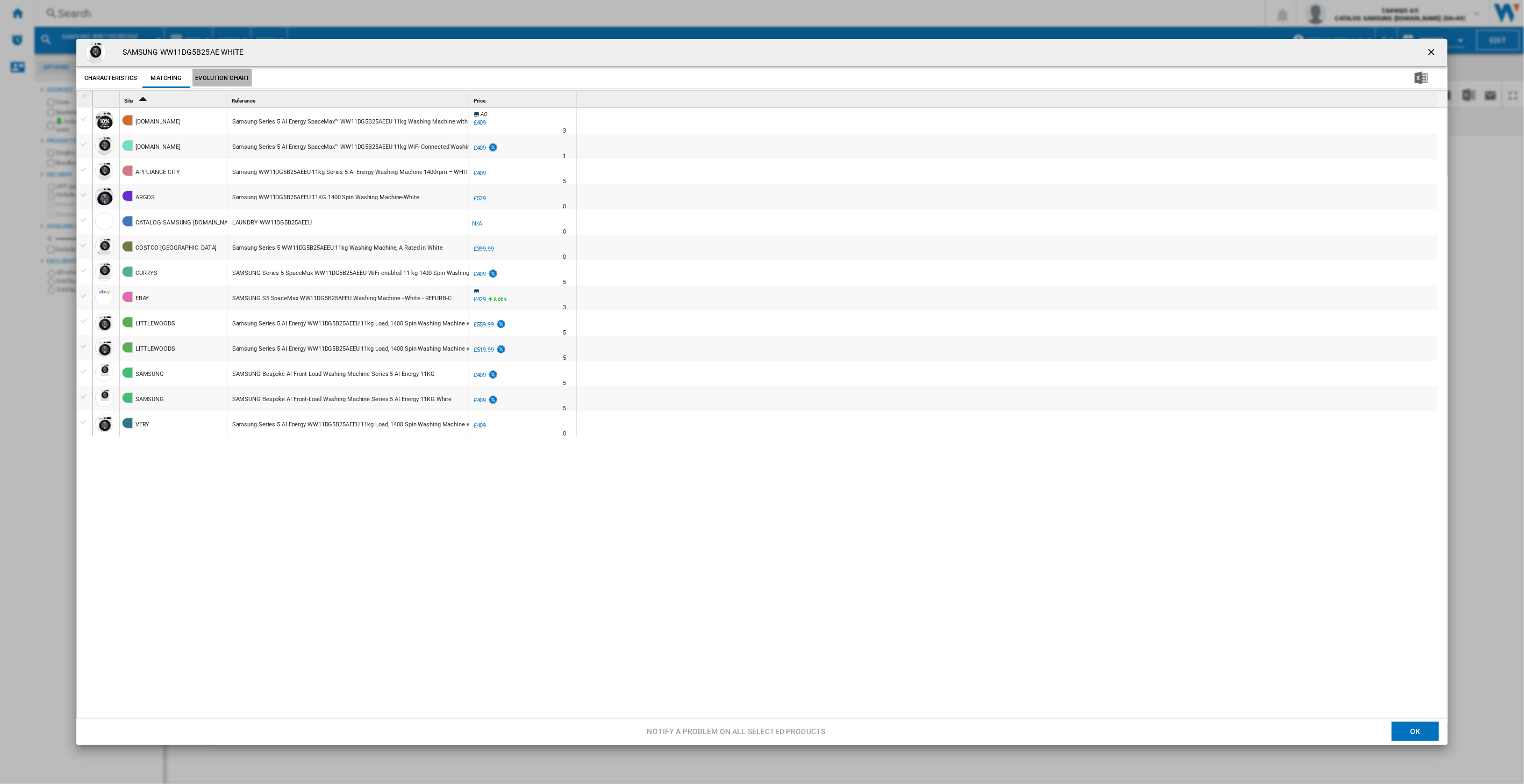
click at [220, 81] on button "Evolution chart" at bounding box center [223, 78] width 60 height 19
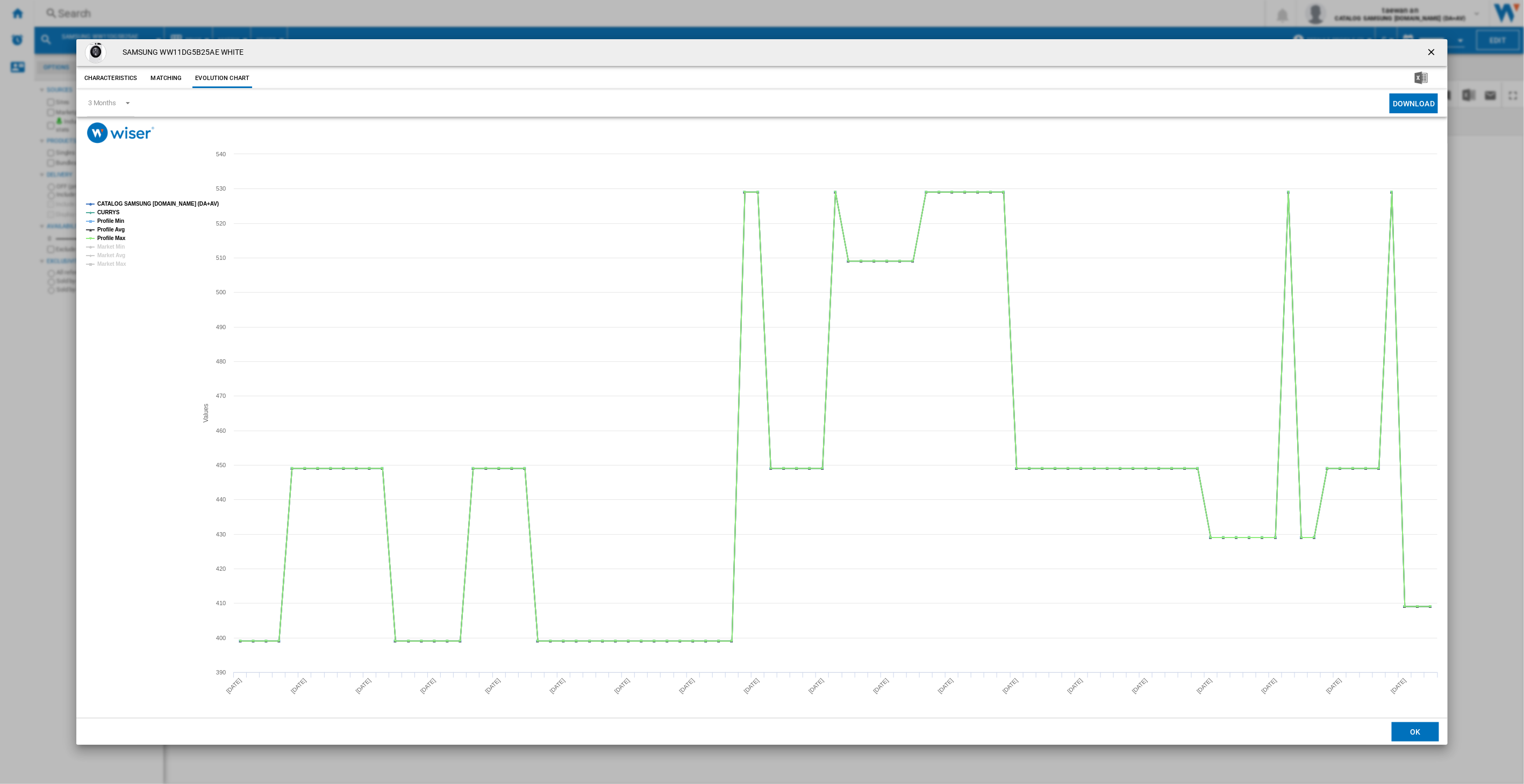
click at [1428, 52] on ng-md-icon "getI18NText('BUTTONS.CLOSE_DIALOG')" at bounding box center [1432, 53] width 13 height 13
